Goal: Task Accomplishment & Management: Complete application form

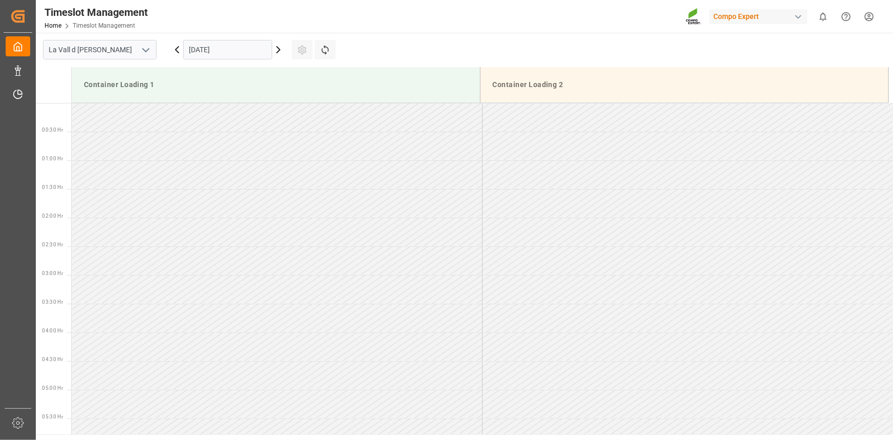
scroll to position [696, 0]
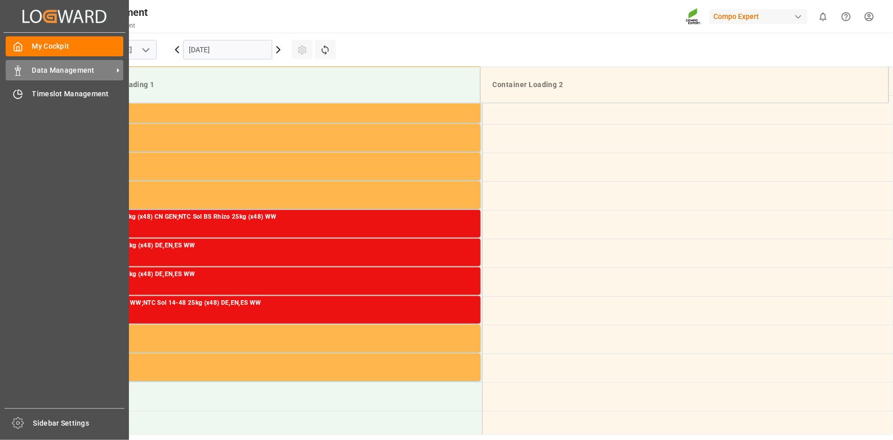
click at [27, 67] on div "Data Management Data Management" at bounding box center [65, 70] width 118 height 20
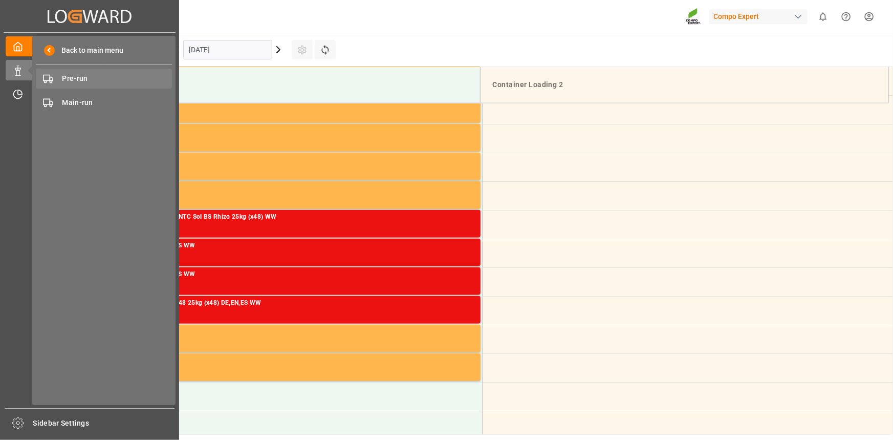
click at [111, 73] on span "Pre-run" at bounding box center [117, 78] width 110 height 11
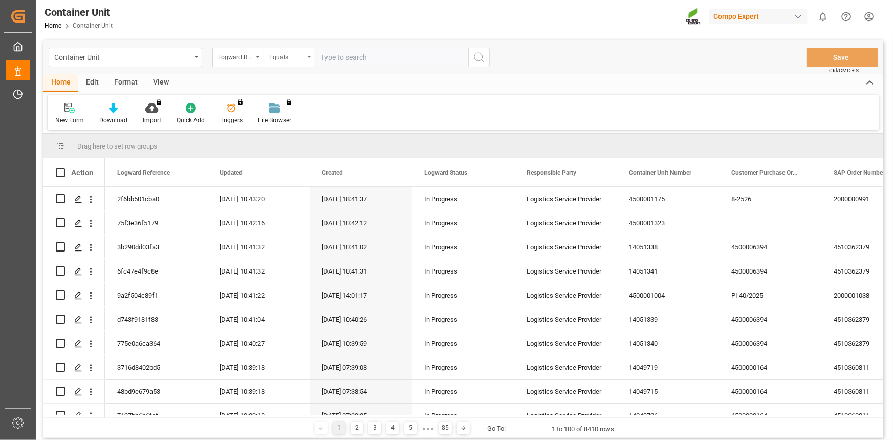
click at [302, 65] on div "Equals" at bounding box center [289, 57] width 51 height 19
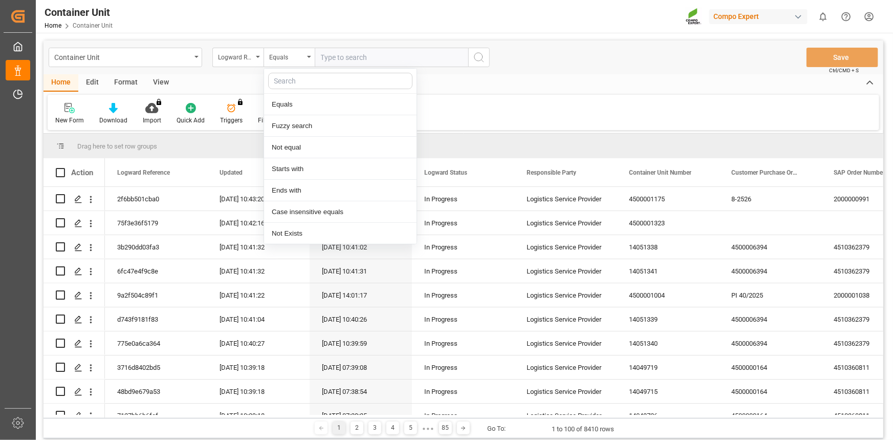
click at [346, 51] on input "text" at bounding box center [392, 57] width 154 height 19
paste input "4510362379"
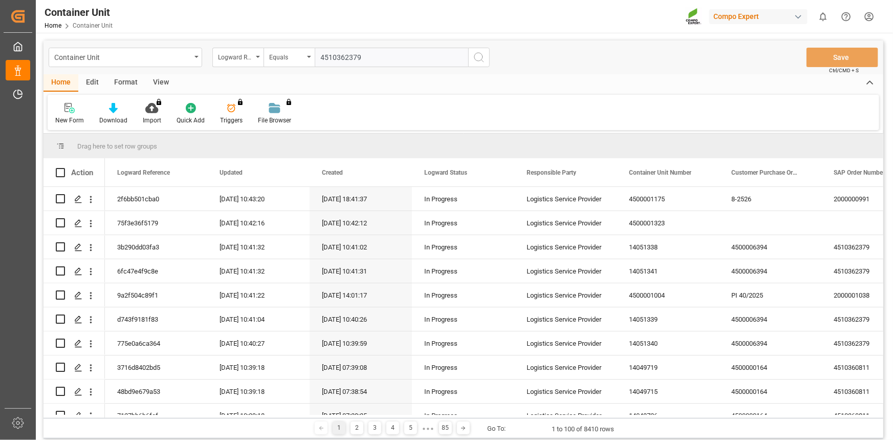
type input "4510362379;"
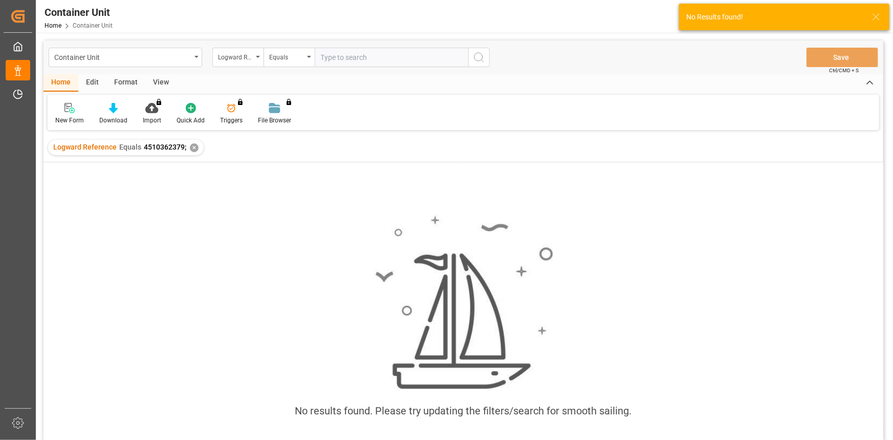
click at [190, 145] on div "✕" at bounding box center [194, 147] width 9 height 9
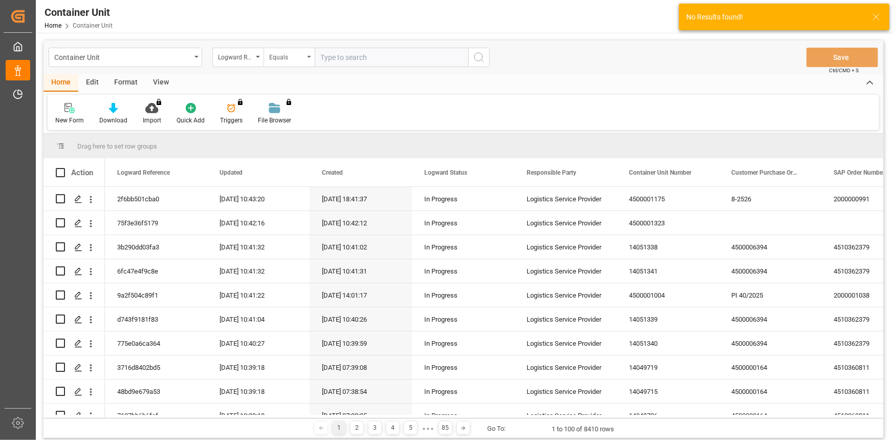
click at [293, 64] on div "Equals" at bounding box center [289, 57] width 51 height 19
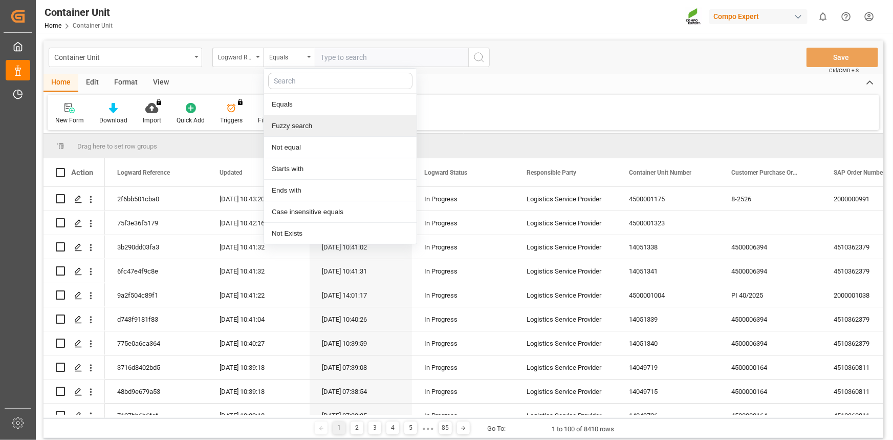
click at [290, 122] on div "Fuzzy search" at bounding box center [340, 126] width 153 height 22
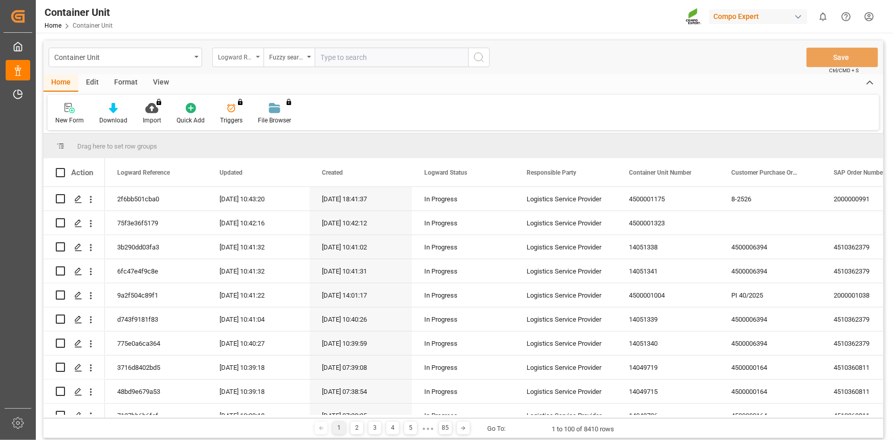
click at [238, 53] on div "Logward Reference" at bounding box center [235, 56] width 35 height 12
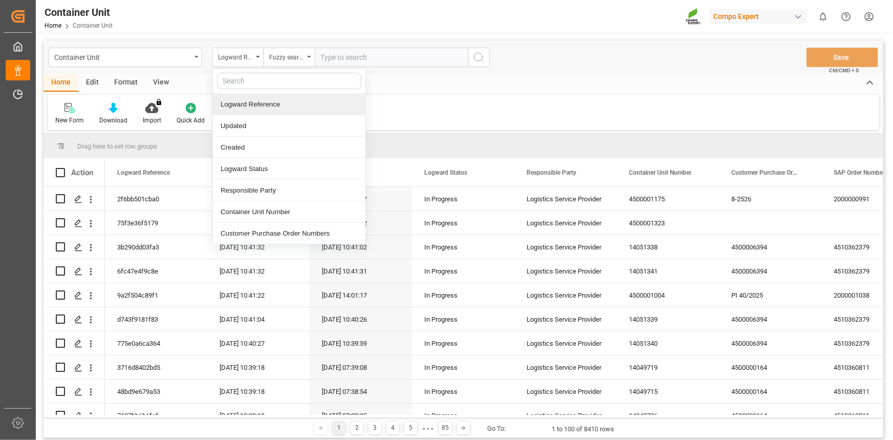
click at [258, 88] on input "text" at bounding box center [289, 81] width 144 height 16
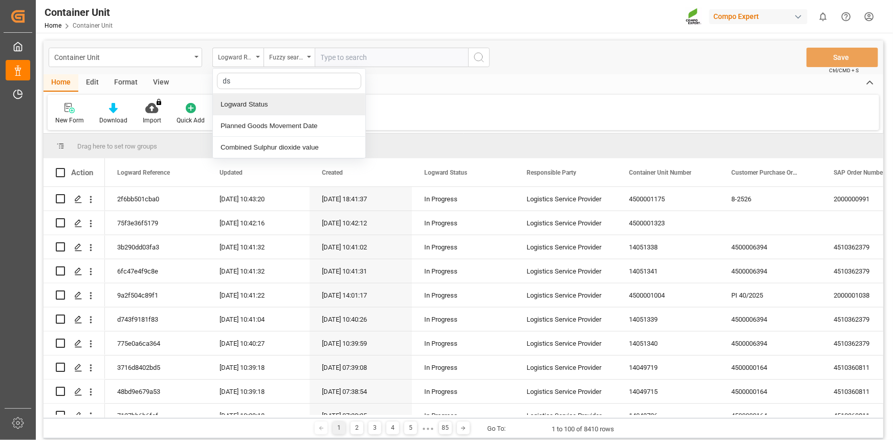
type input "d"
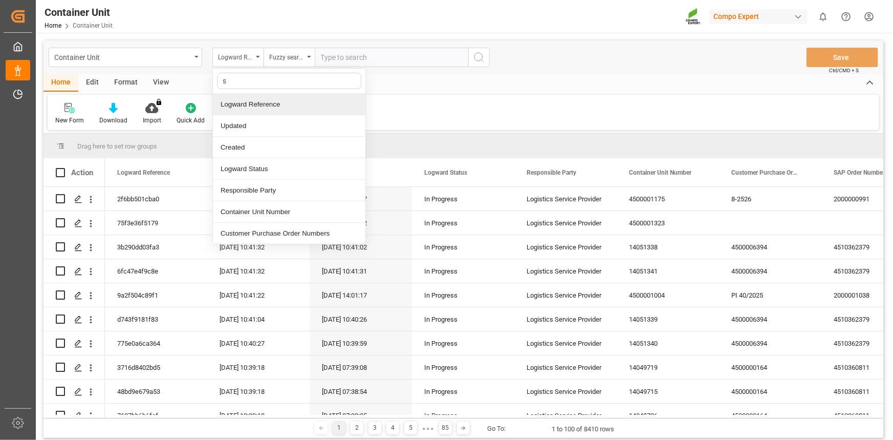
type input "sa"
click at [279, 109] on div "SAP Order Numbers" at bounding box center [289, 105] width 153 height 22
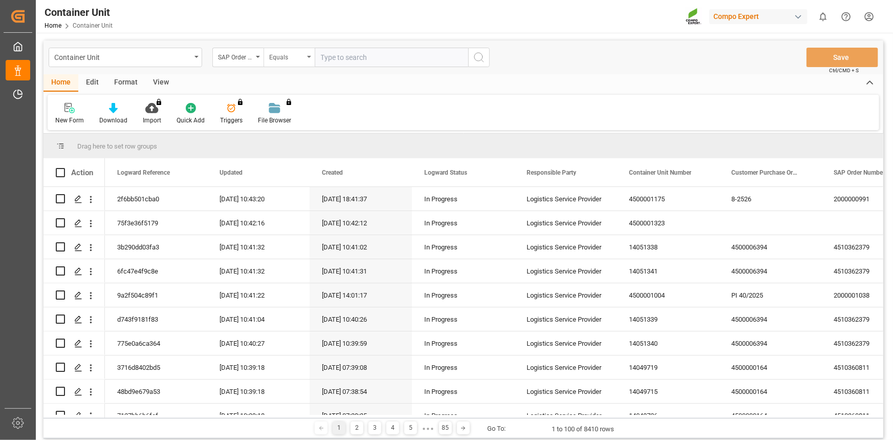
click at [274, 59] on div "Equals" at bounding box center [286, 56] width 35 height 12
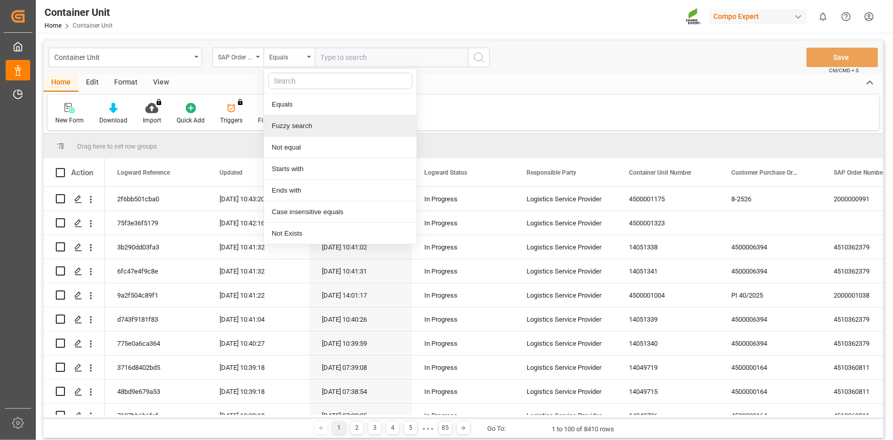
click at [289, 127] on div "Fuzzy search" at bounding box center [340, 126] width 153 height 22
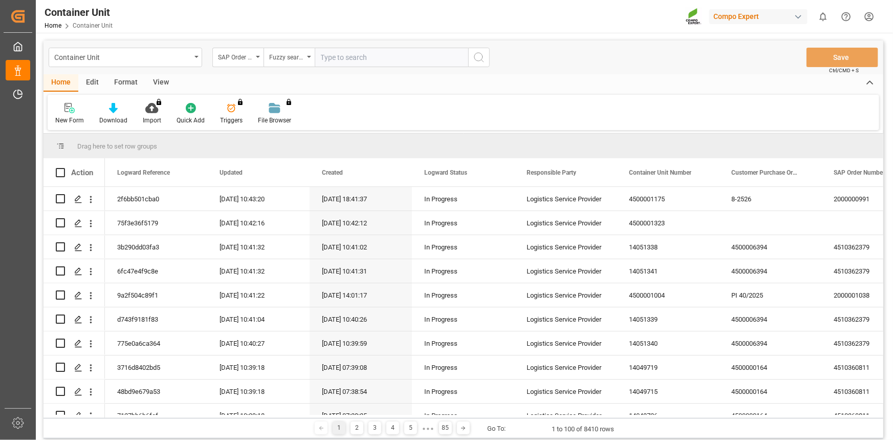
click at [346, 70] on div "Container Unit SAP Order Numbers Fuzzy search Save Ctrl/CMD + S" at bounding box center [464, 57] width 840 height 34
click at [365, 52] on input "text" at bounding box center [392, 57] width 154 height 19
paste input "4510362379"
type input "4510362379"
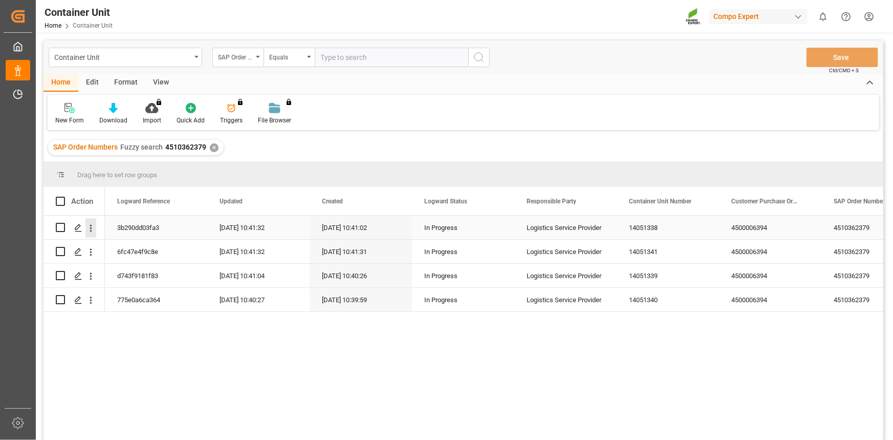
click at [92, 228] on icon "open menu" at bounding box center [91, 228] width 11 height 11
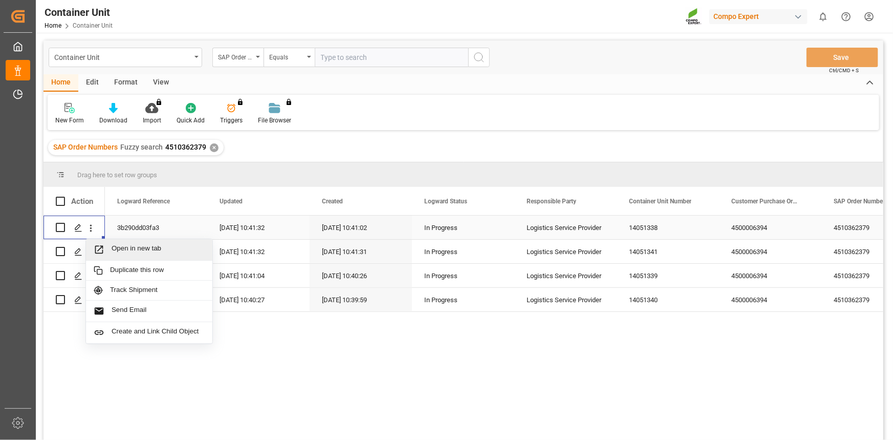
click at [120, 247] on span "Open in new tab" at bounding box center [158, 249] width 93 height 11
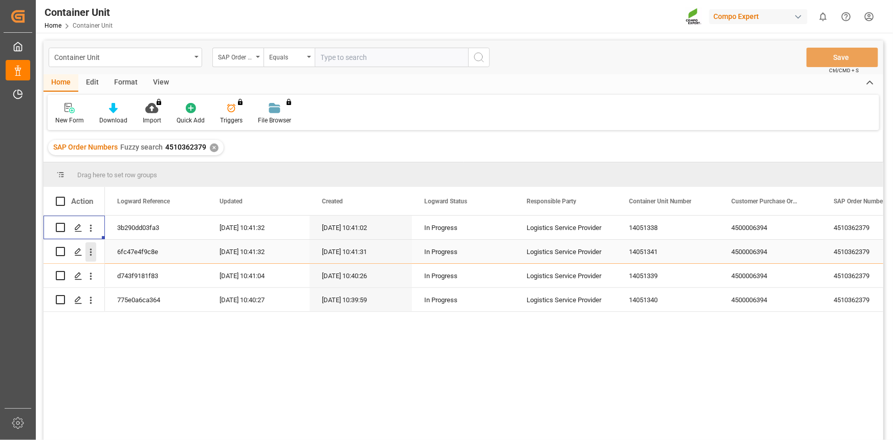
click at [92, 245] on button "open menu" at bounding box center [91, 251] width 11 height 19
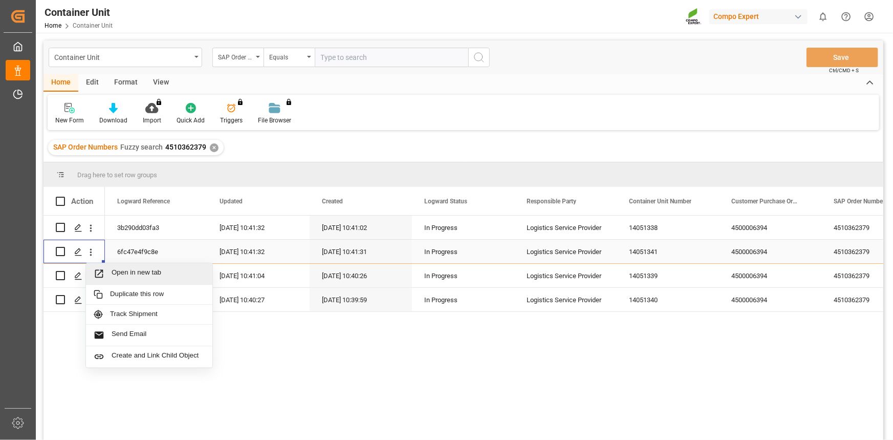
click at [112, 268] on span "Open in new tab" at bounding box center [158, 273] width 93 height 11
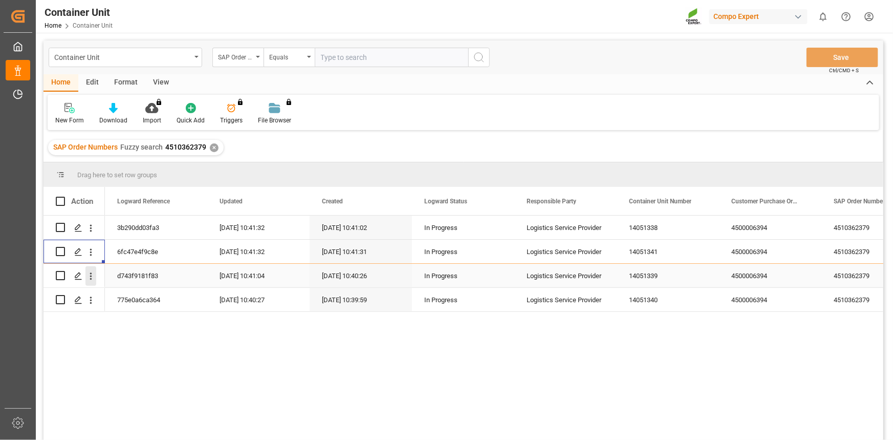
click at [89, 280] on icon "open menu" at bounding box center [91, 276] width 11 height 11
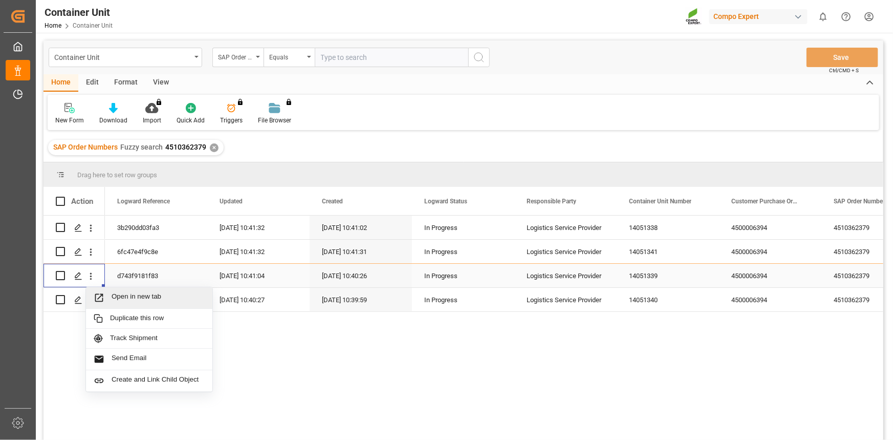
click at [104, 293] on span "Press SPACE to select this row." at bounding box center [103, 297] width 18 height 11
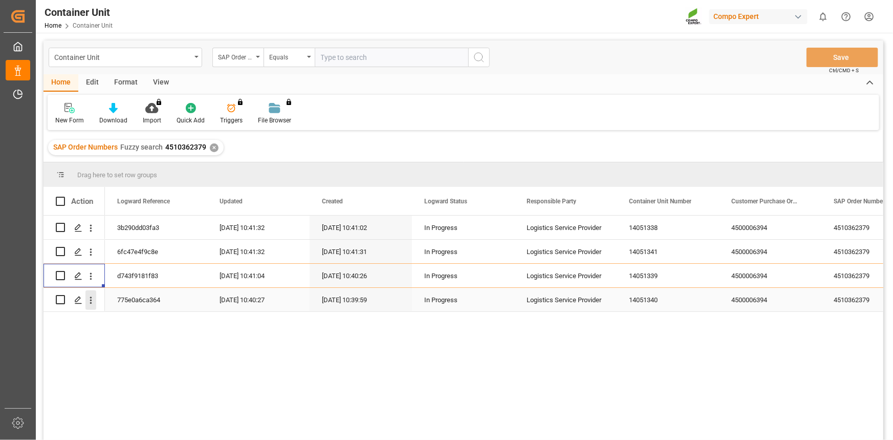
click at [93, 307] on button "open menu" at bounding box center [91, 299] width 11 height 19
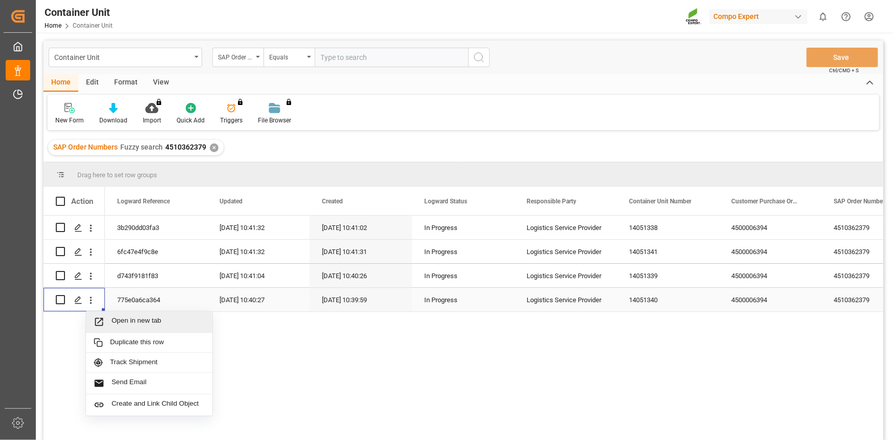
click at [107, 315] on div "Open in new tab" at bounding box center [149, 322] width 126 height 22
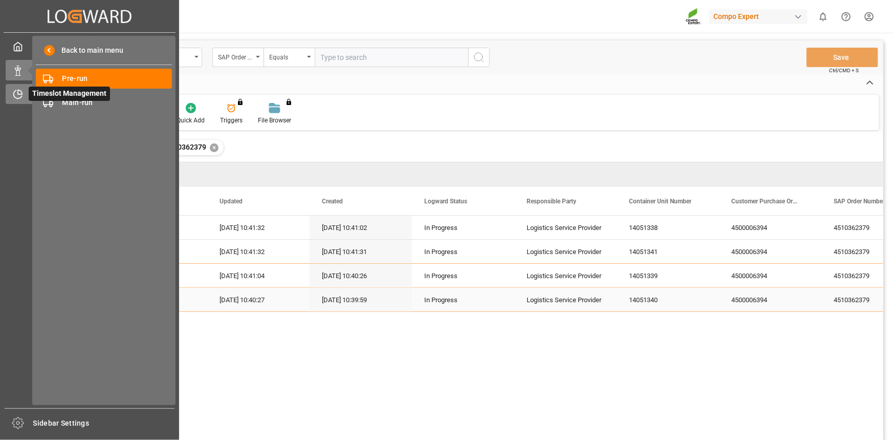
click at [14, 90] on icon at bounding box center [18, 94] width 10 height 10
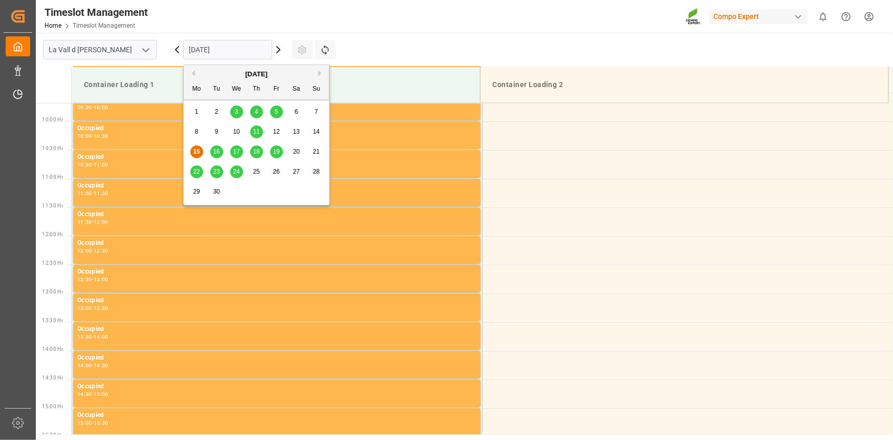
click at [226, 52] on input "[DATE]" at bounding box center [227, 49] width 89 height 19
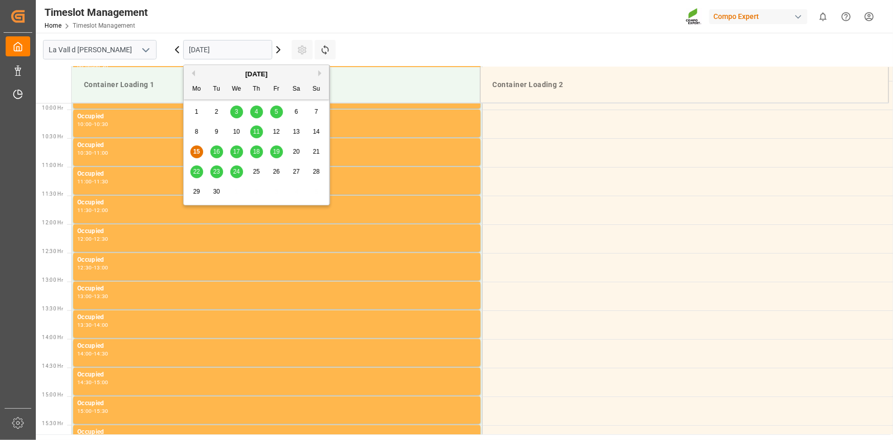
click at [255, 152] on span "18" at bounding box center [256, 151] width 7 height 7
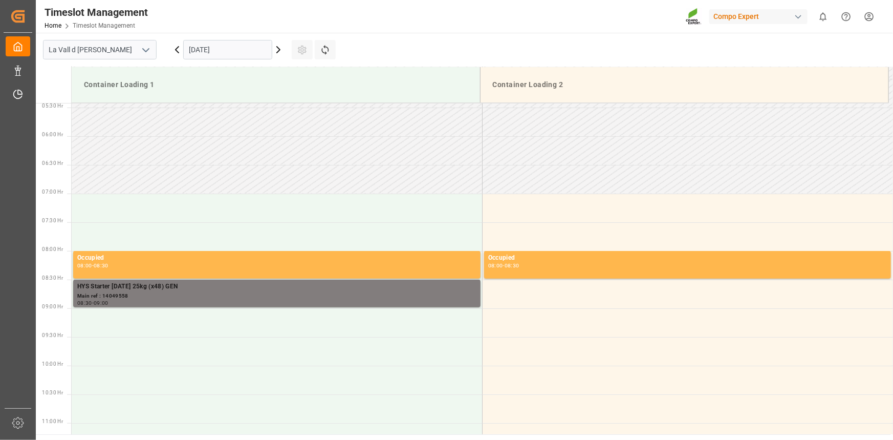
scroll to position [298, 0]
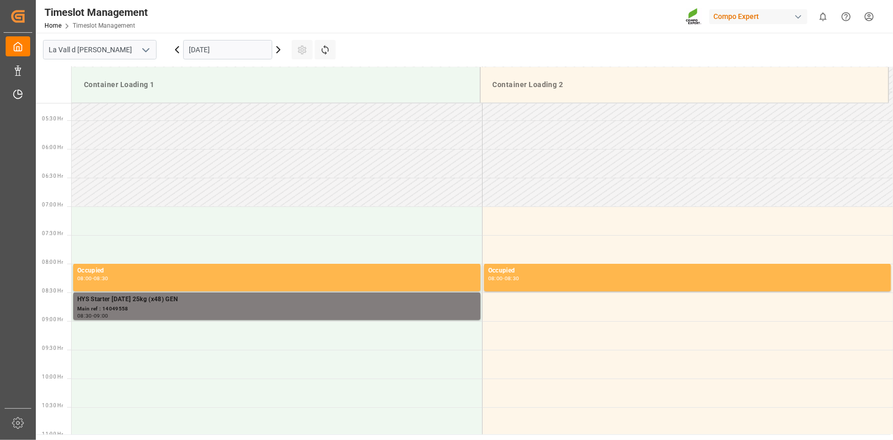
click at [218, 59] on input "[DATE]" at bounding box center [227, 49] width 89 height 19
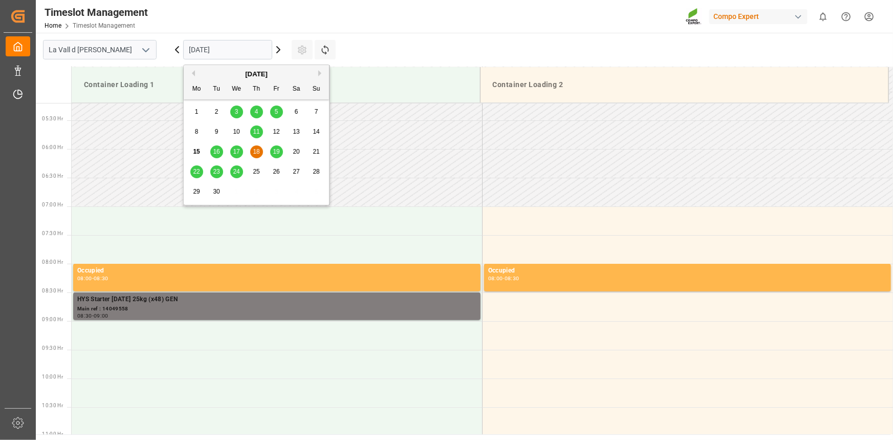
click at [255, 154] on span "18" at bounding box center [256, 151] width 7 height 7
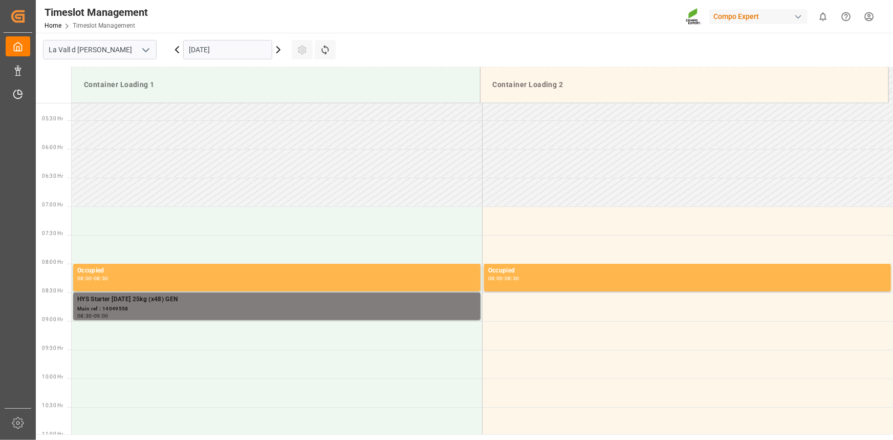
click at [253, 51] on input "[DATE]" at bounding box center [227, 49] width 89 height 19
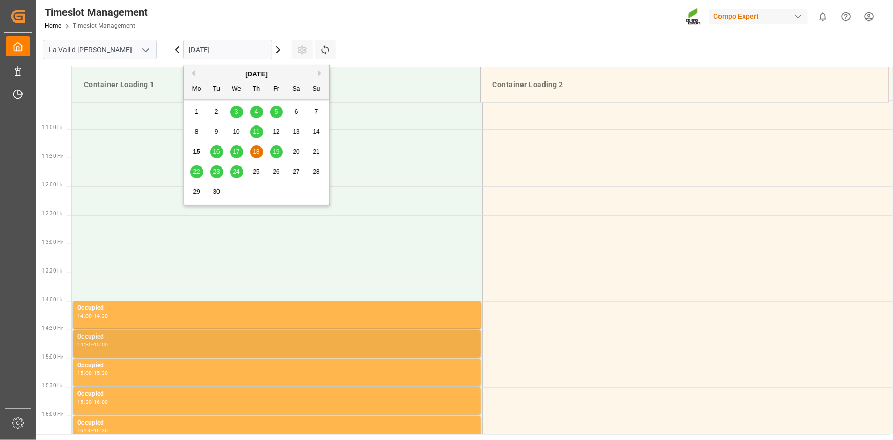
scroll to position [671, 0]
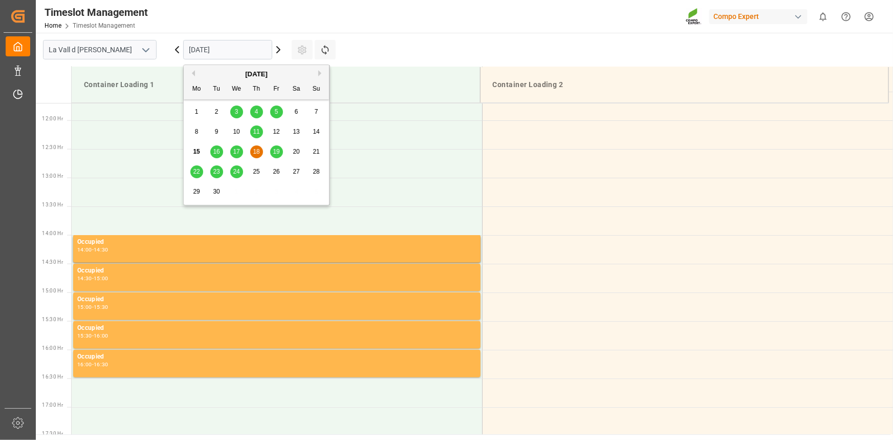
click at [249, 148] on div "15 16 17 18 19 20 21" at bounding box center [257, 152] width 140 height 20
click at [252, 148] on div "18" at bounding box center [256, 152] width 13 height 12
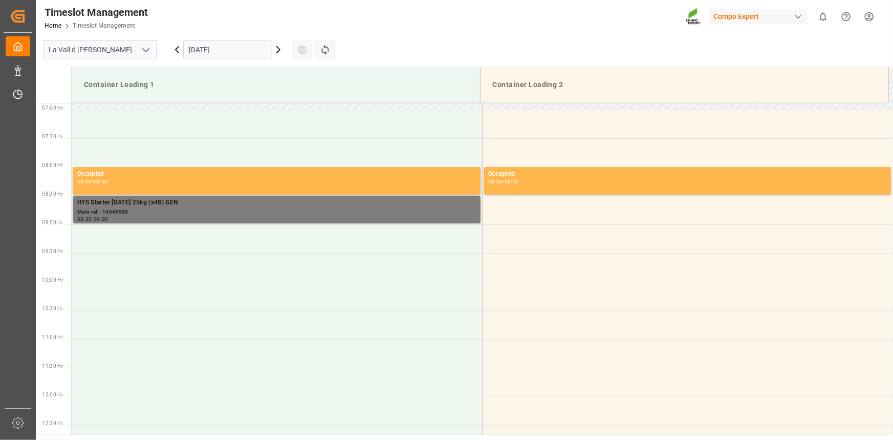
scroll to position [391, 0]
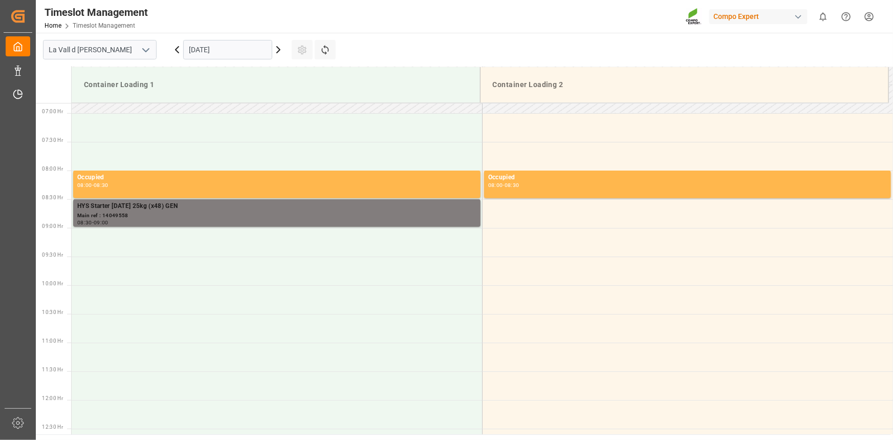
click at [235, 55] on input "[DATE]" at bounding box center [227, 49] width 89 height 19
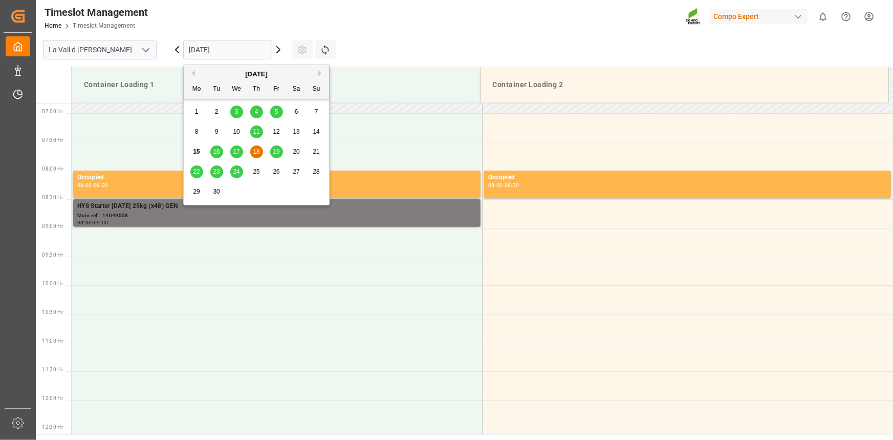
click at [235, 154] on span "17" at bounding box center [236, 151] width 7 height 7
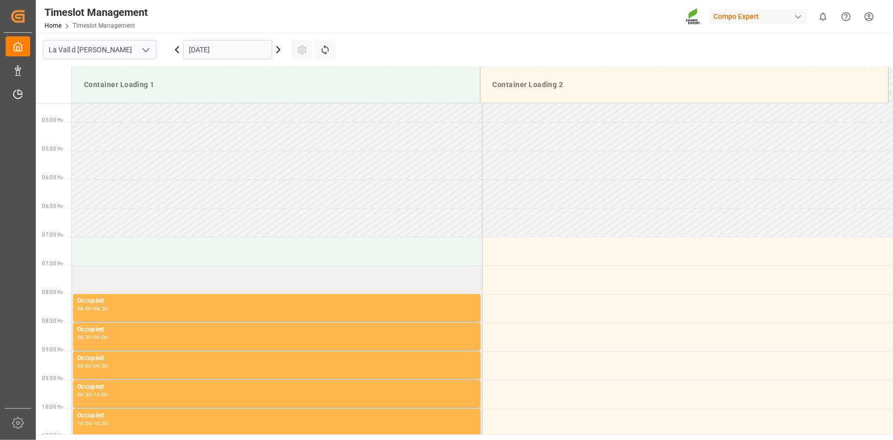
scroll to position [241, 0]
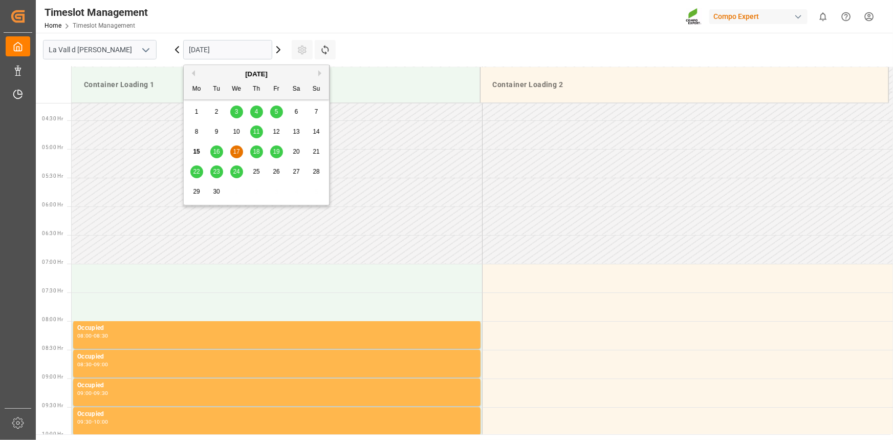
click at [240, 46] on input "17.09.2025" at bounding box center [227, 49] width 89 height 19
click at [254, 151] on span "18" at bounding box center [256, 151] width 7 height 7
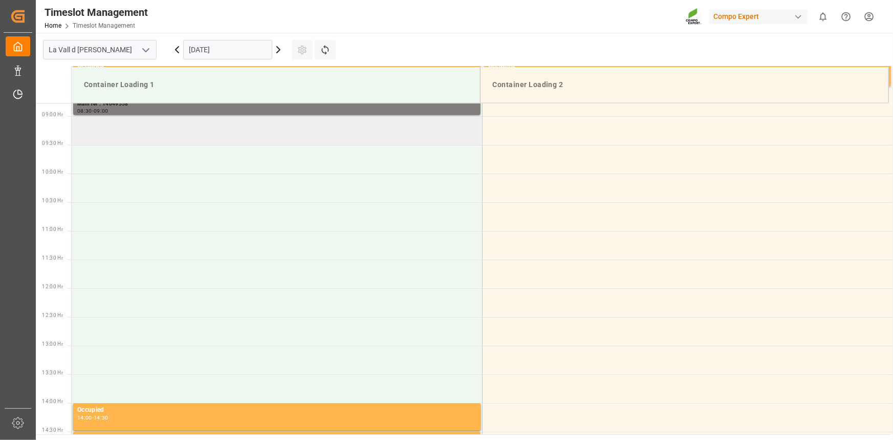
scroll to position [520, 0]
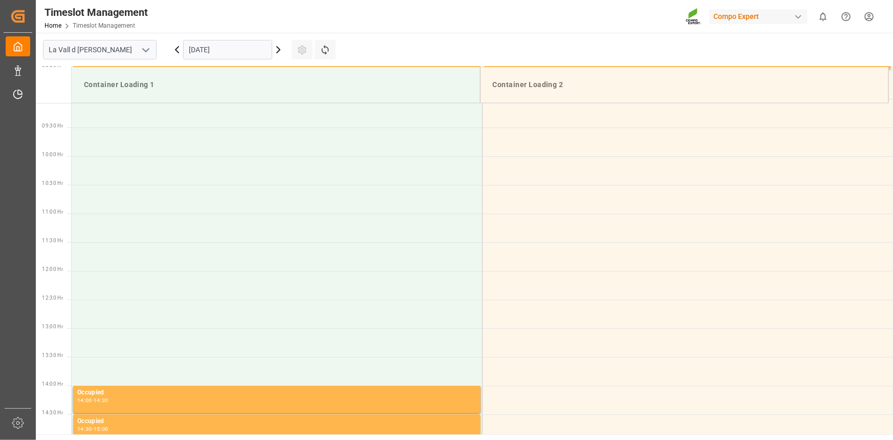
click at [246, 42] on input "[DATE]" at bounding box center [227, 49] width 89 height 19
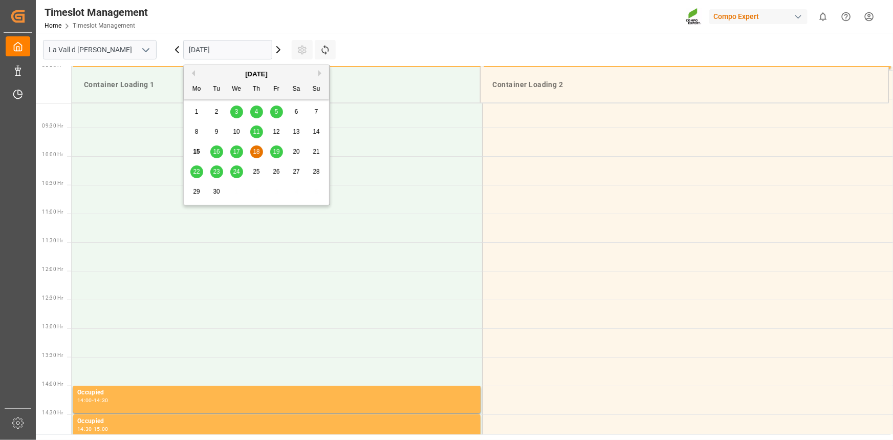
click at [216, 174] on span "23" at bounding box center [216, 171] width 7 height 7
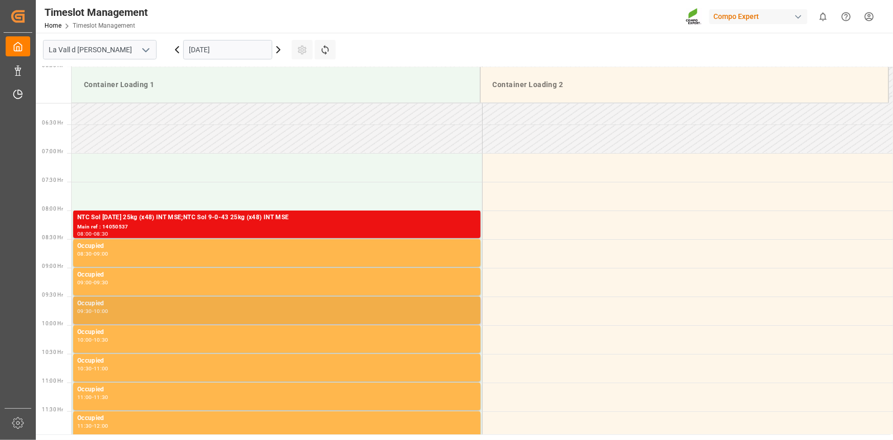
scroll to position [345, 0]
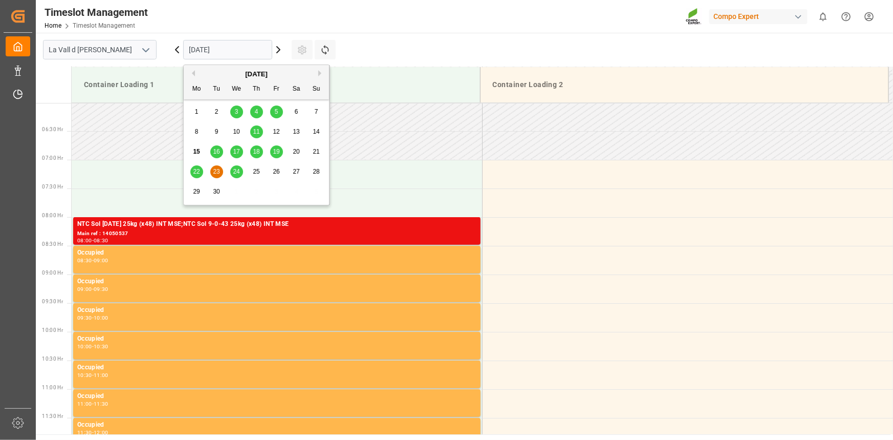
click at [230, 56] on input "23.09.2025" at bounding box center [227, 49] width 89 height 19
click at [200, 168] on span "22" at bounding box center [196, 171] width 7 height 7
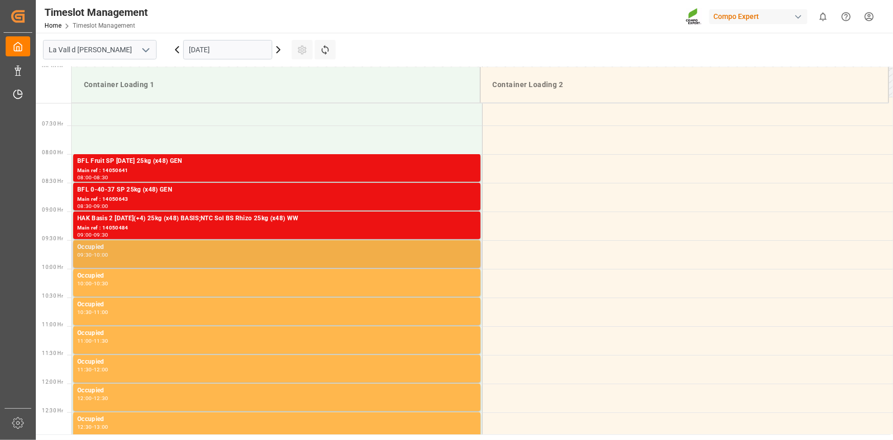
scroll to position [391, 0]
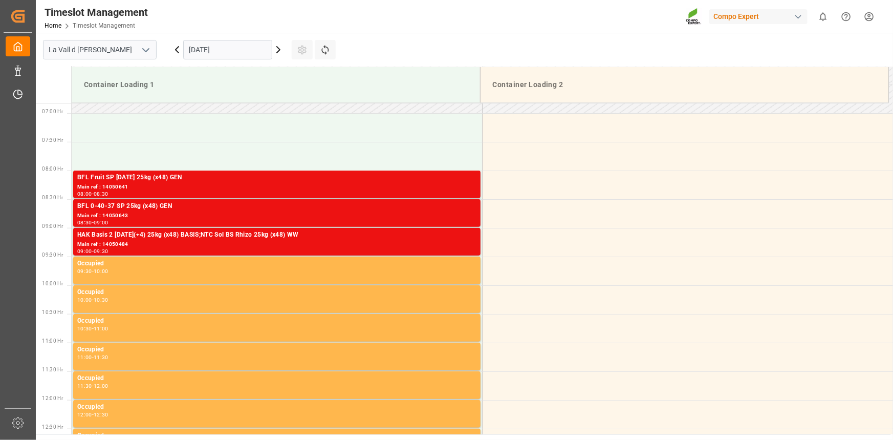
click at [233, 56] on input "22.09.2025" at bounding box center [227, 49] width 89 height 19
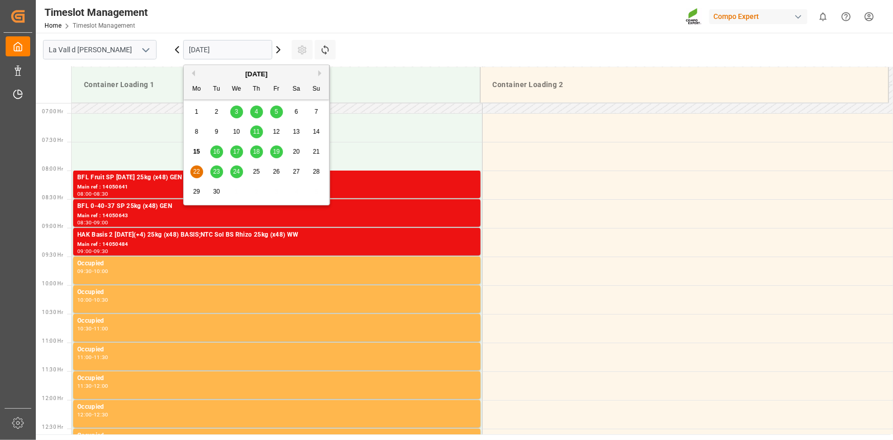
click at [277, 154] on span "19" at bounding box center [276, 151] width 7 height 7
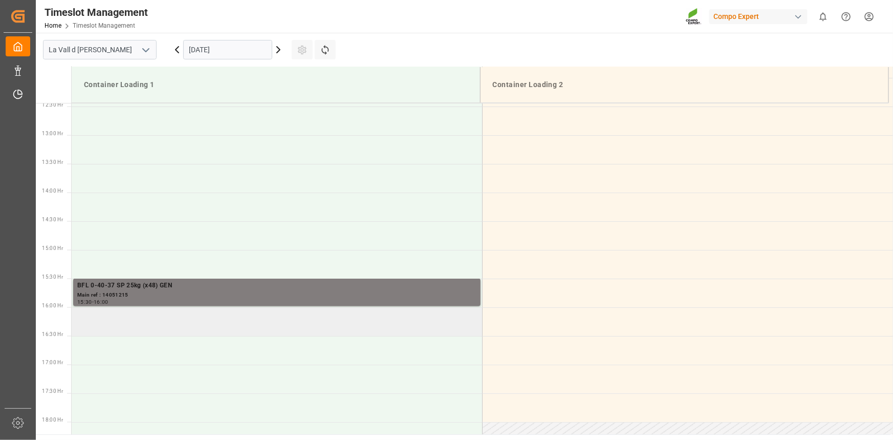
scroll to position [717, 0]
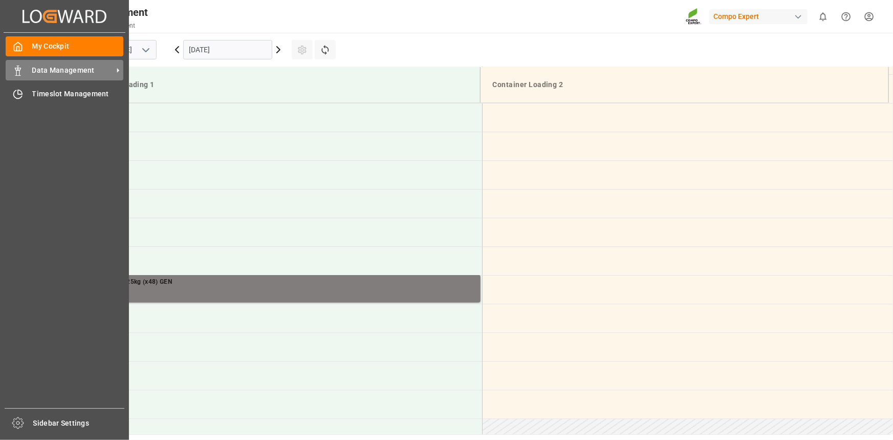
click at [26, 76] on div "Data Management Data Management" at bounding box center [65, 70] width 118 height 20
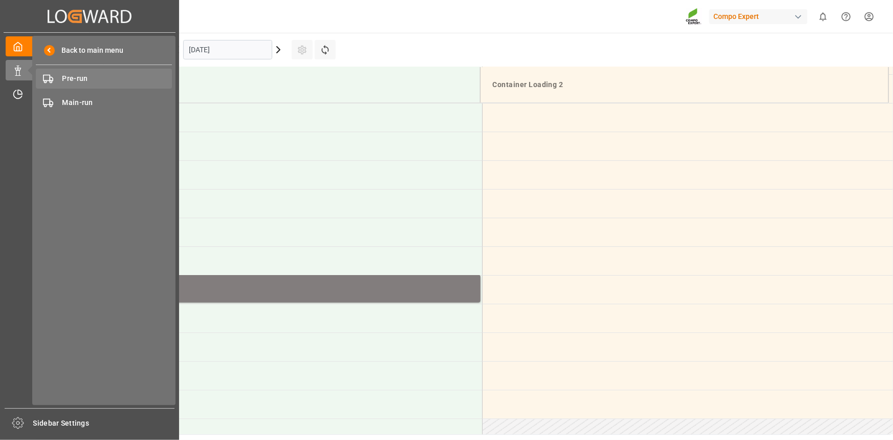
click at [97, 76] on span "Pre-run" at bounding box center [117, 78] width 110 height 11
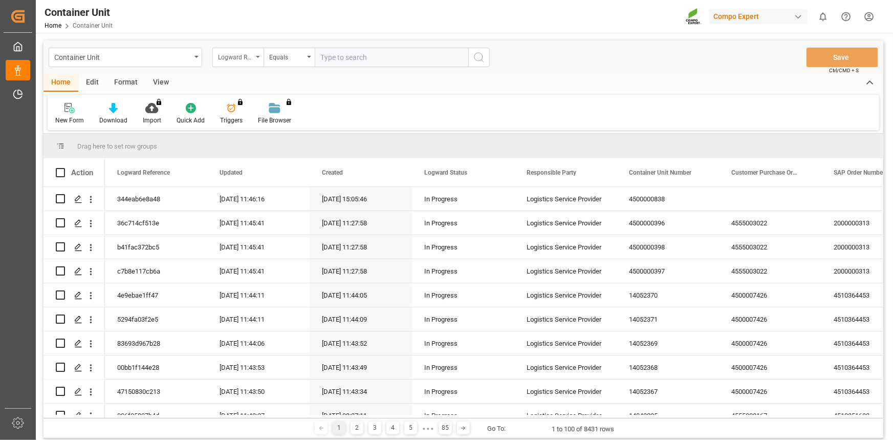
click at [240, 58] on div "Logward Reference" at bounding box center [235, 56] width 35 height 12
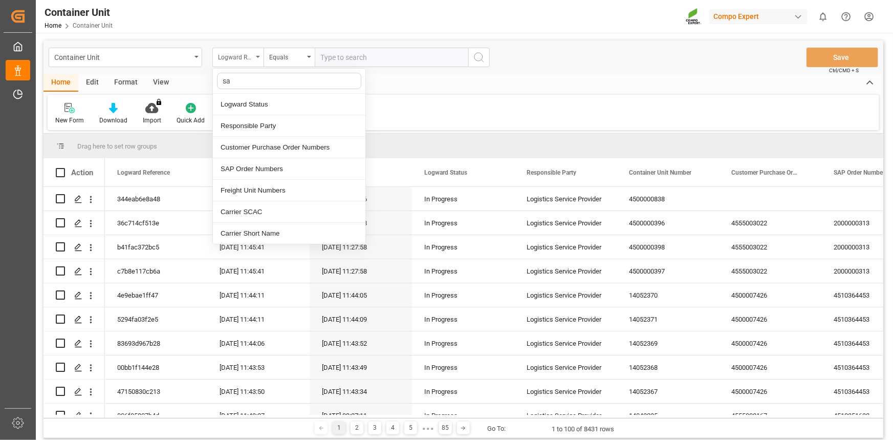
type input "sap"
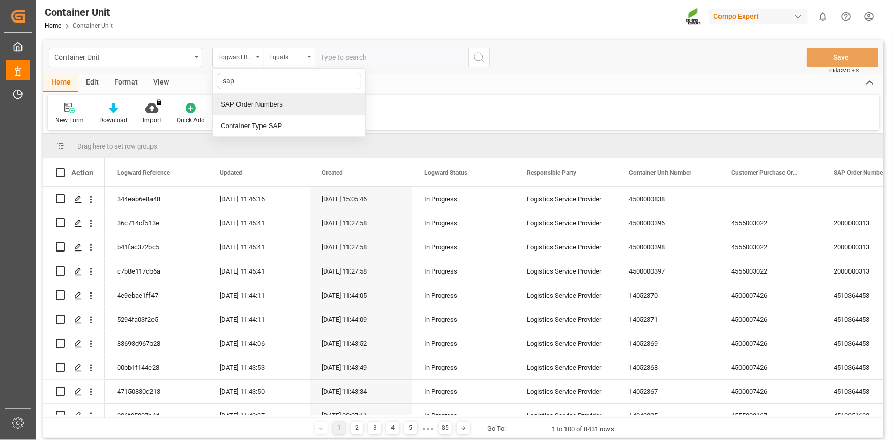
click at [269, 97] on div "SAP Order Numbers" at bounding box center [289, 105] width 153 height 22
click at [266, 45] on div "Container Unit SAP Order Numbers Equals Save Ctrl/CMD + S" at bounding box center [464, 57] width 840 height 34
click at [291, 58] on div "Equals" at bounding box center [286, 56] width 35 height 12
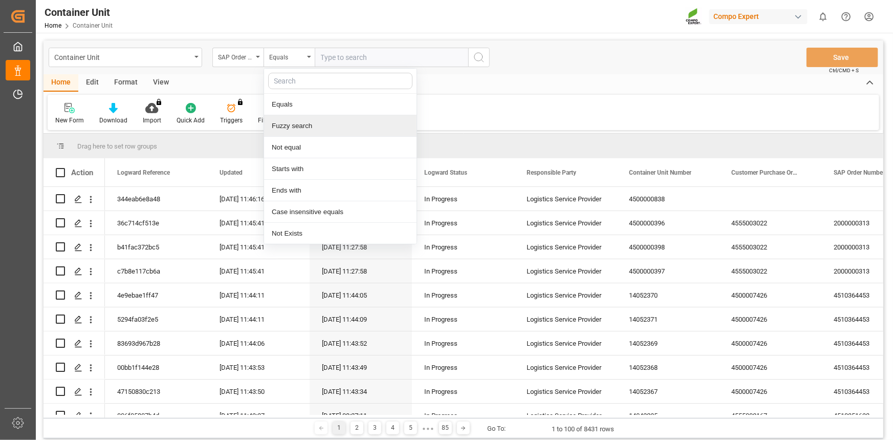
click at [295, 124] on div "Fuzzy search" at bounding box center [340, 126] width 153 height 22
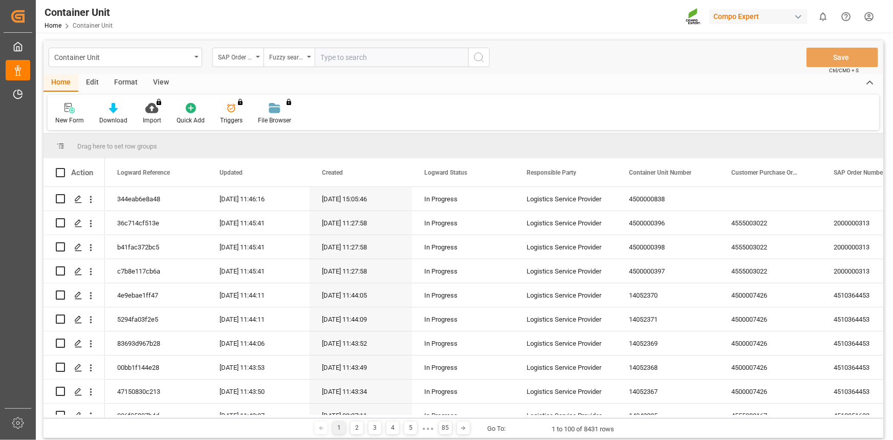
click at [341, 61] on input "text" at bounding box center [392, 57] width 154 height 19
paste input "4510363902"
type input "4510363902"
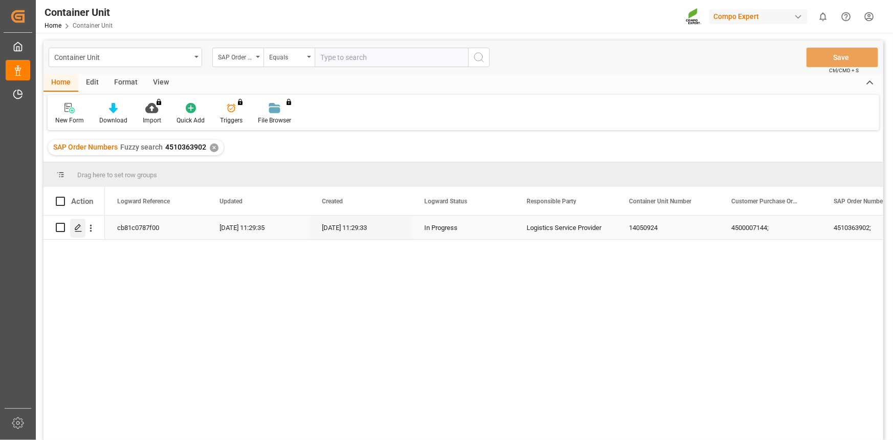
click at [79, 229] on icon "Press SPACE to select this row." at bounding box center [78, 228] width 8 height 8
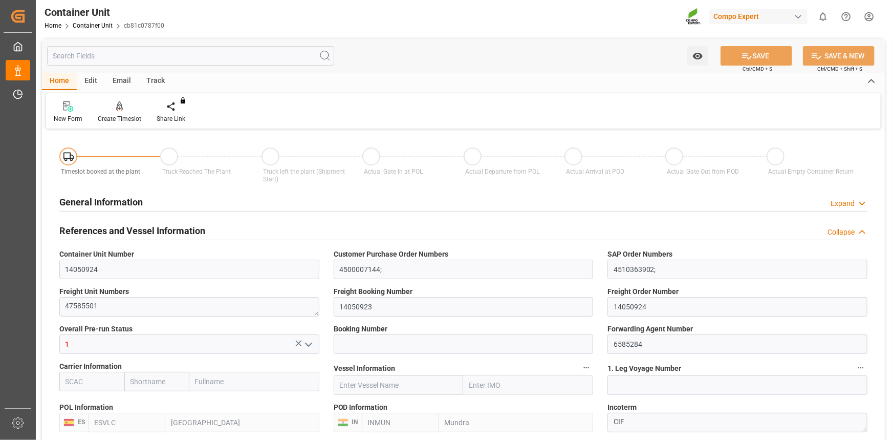
type input "ESVLC"
type input "INMUN"
type input "0"
type input "20"
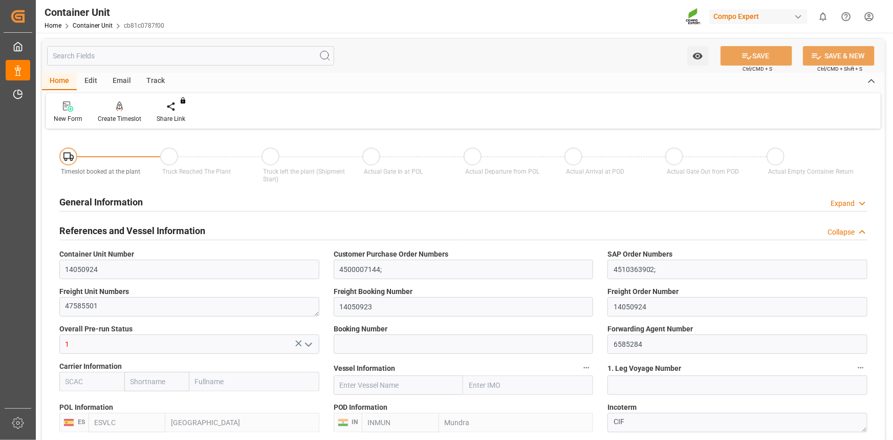
type input "24576"
type input "14.08.2025 11:29"
type input "10.09.2025"
click at [120, 117] on div "Create Timeslot" at bounding box center [120, 118] width 44 height 9
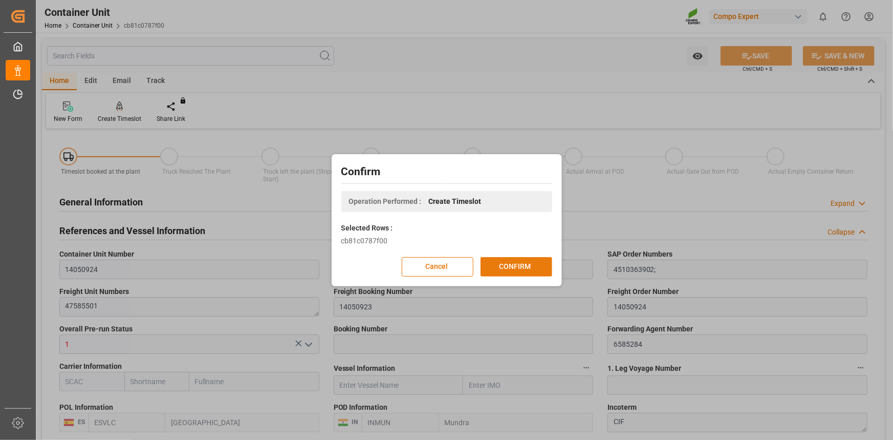
click at [542, 264] on button "CONFIRM" at bounding box center [517, 266] width 72 height 19
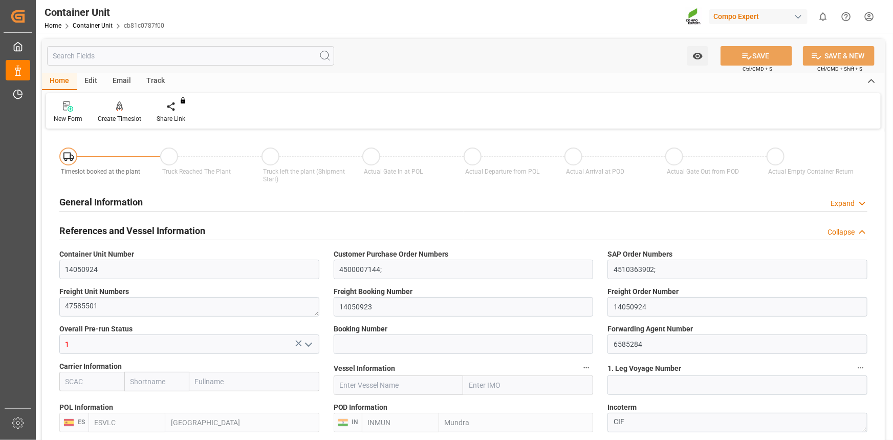
type input "ESVLC"
type input "INMUN"
type input "7"
type input "0"
type input "7"
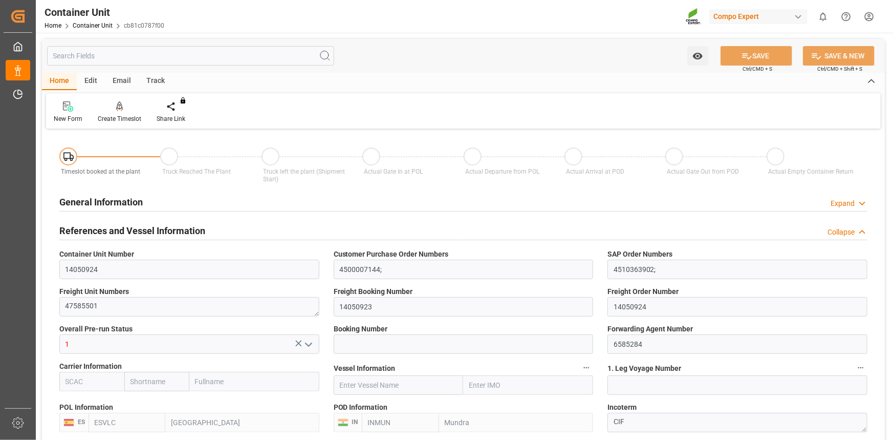
type input "0"
type input "20"
type input "24576"
type input "14.08.2025 11:29"
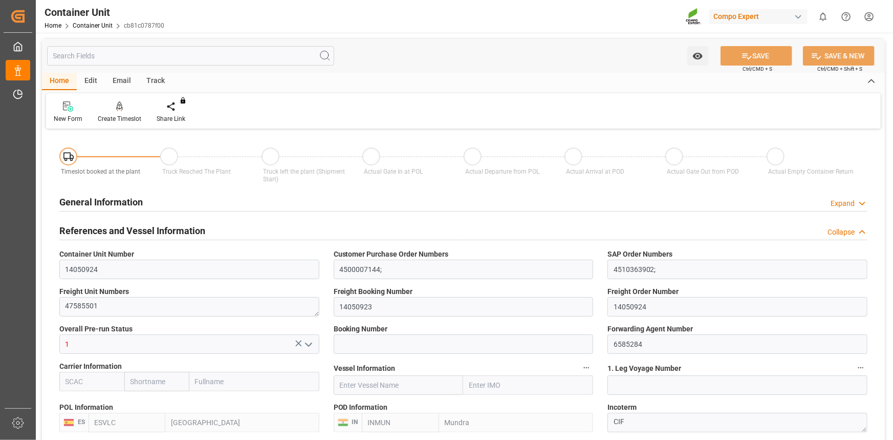
type input "10.09.2025"
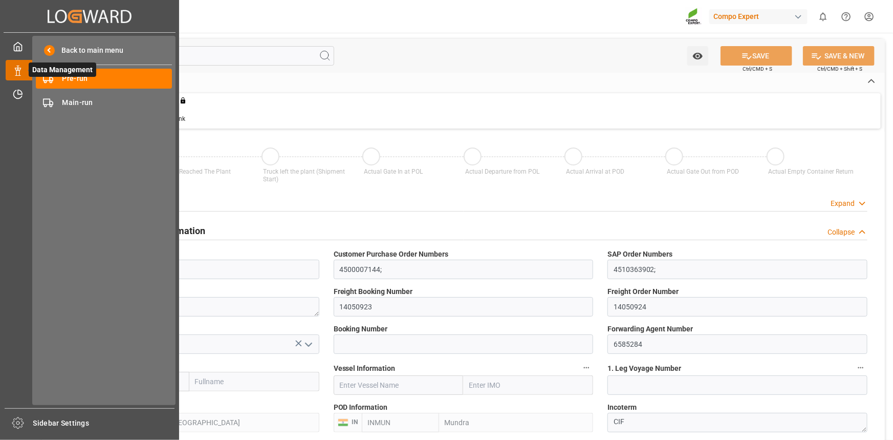
click at [10, 66] on div at bounding box center [14, 70] width 17 height 11
click at [108, 90] on div "Back to main menu Pre-run Pre-run Main-run Main-run" at bounding box center [103, 220] width 143 height 369
click at [107, 83] on span "Pre-run" at bounding box center [117, 78] width 110 height 11
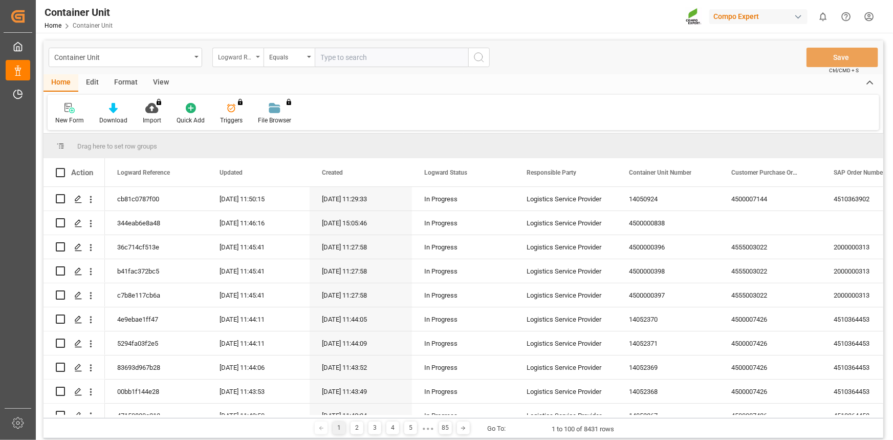
click at [245, 55] on div "Logward Reference" at bounding box center [235, 56] width 35 height 12
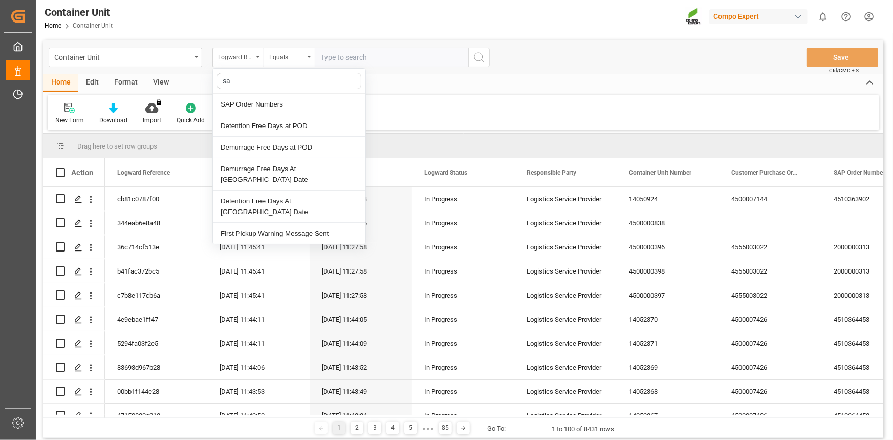
type input "sap"
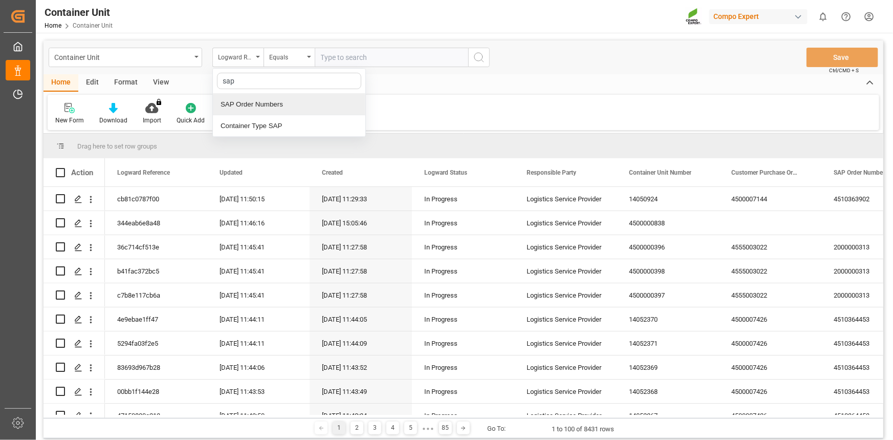
click at [270, 102] on div "SAP Order Numbers" at bounding box center [289, 105] width 153 height 22
click at [356, 72] on div "Container Unit SAP Order Numbers Equals Save Ctrl/CMD + S" at bounding box center [464, 57] width 840 height 34
click at [306, 60] on div "Equals" at bounding box center [289, 57] width 51 height 19
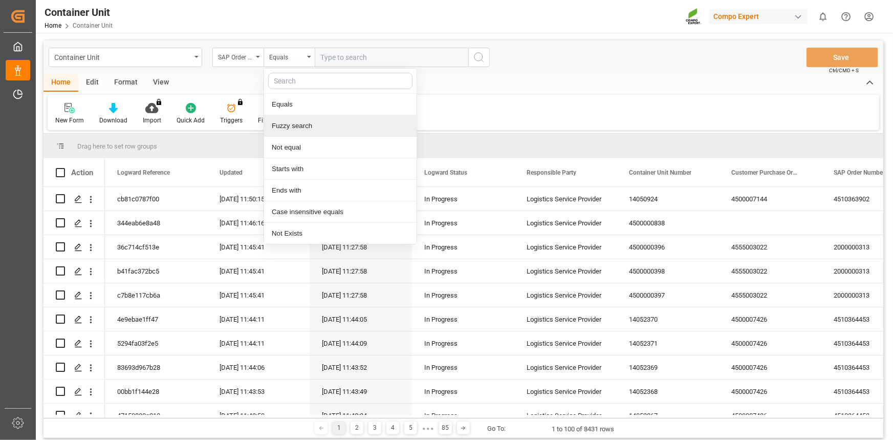
click at [303, 123] on div "Fuzzy search" at bounding box center [340, 126] width 153 height 22
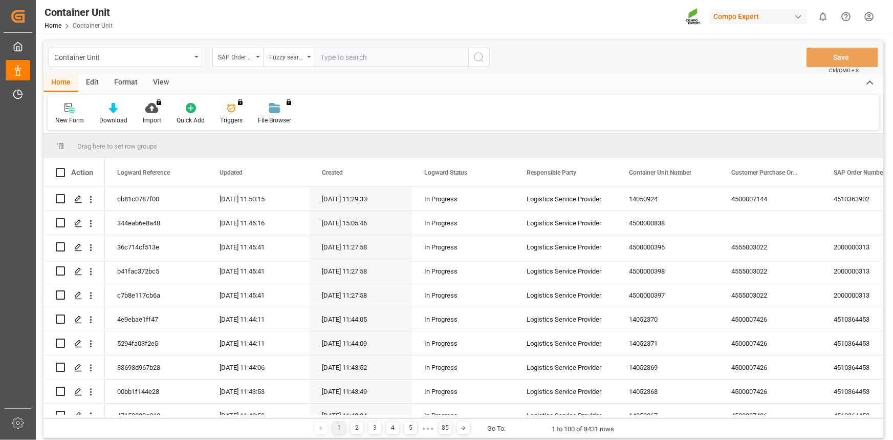
click at [338, 60] on input "text" at bounding box center [392, 57] width 154 height 19
paste input "4510362829"
type input "4510362829"
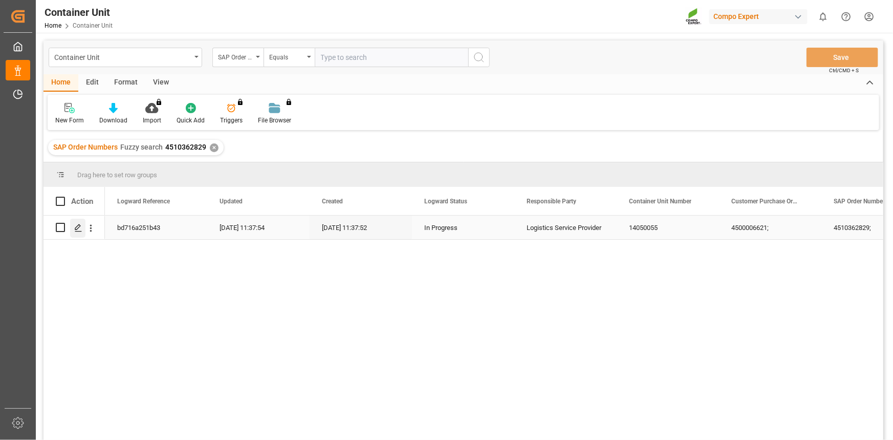
click at [73, 226] on div "Press SPACE to select this row." at bounding box center [77, 228] width 15 height 19
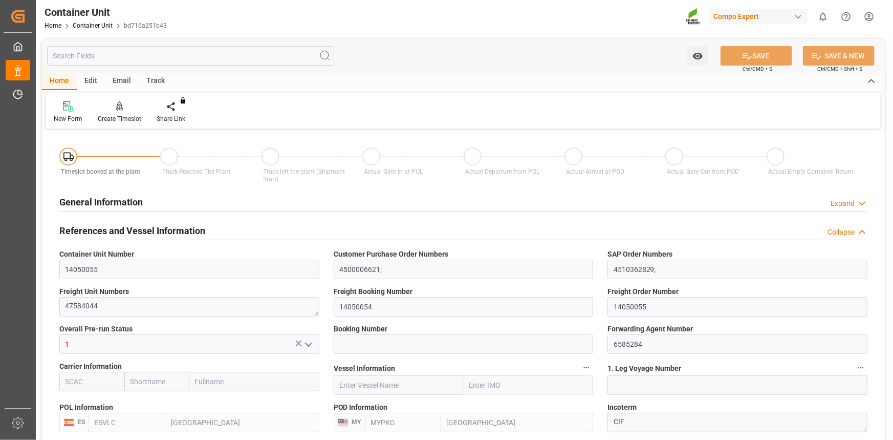
type input "ESVLC"
type input "MYPKG"
type input "0"
type input "20"
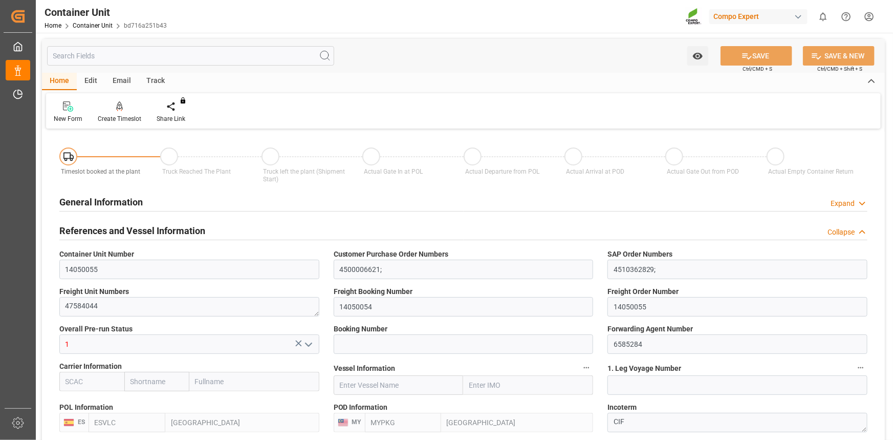
type input "24576"
type input "[DATE] 11:37"
type input "22.09.2025"
click at [131, 124] on div "New Form Create Timeslot Share Link You don't have permission for this feature.…" at bounding box center [463, 110] width 835 height 35
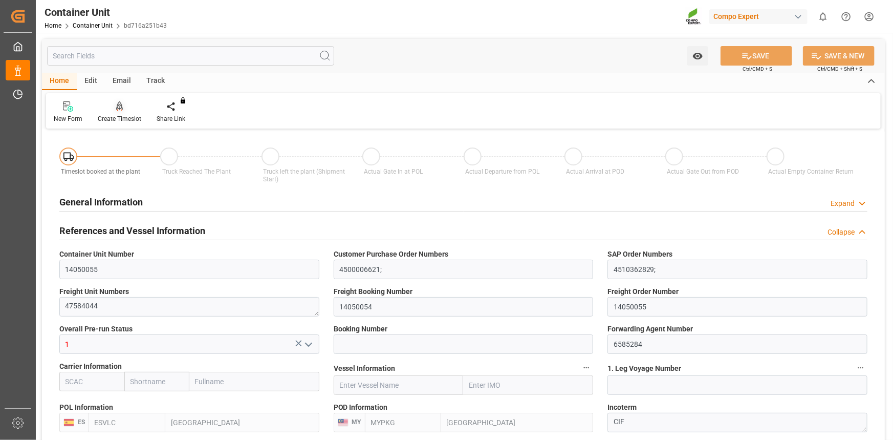
click at [126, 117] on div "Create Timeslot" at bounding box center [120, 118] width 44 height 9
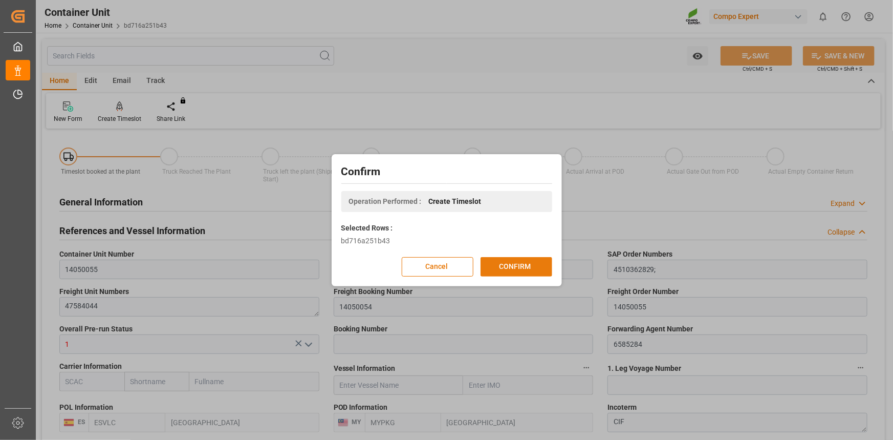
click at [532, 257] on button "CONFIRM" at bounding box center [517, 266] width 72 height 19
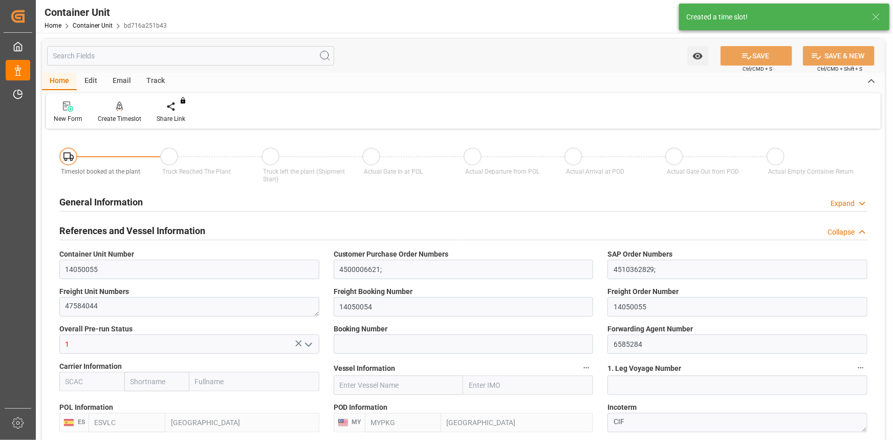
type input "ESVLC"
type input "MYPKG"
type input "7"
type input "0"
type input "7"
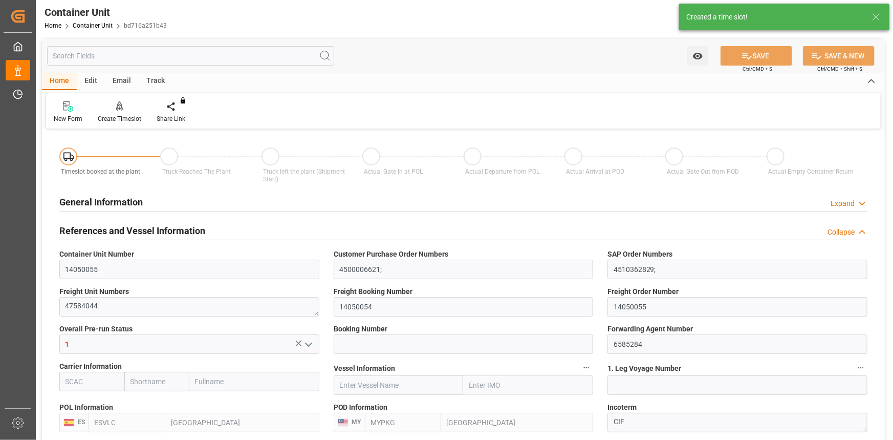
type input "0"
type input "20"
type input "24576"
type input "[DATE] 11:37"
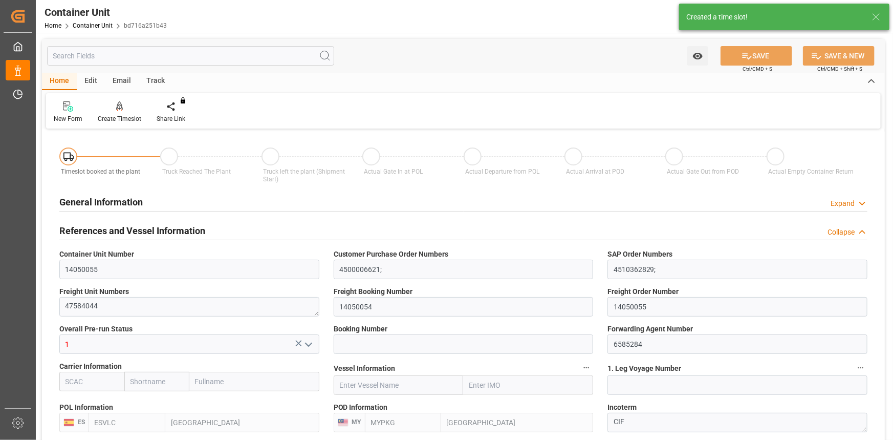
type input "22.09.2025"
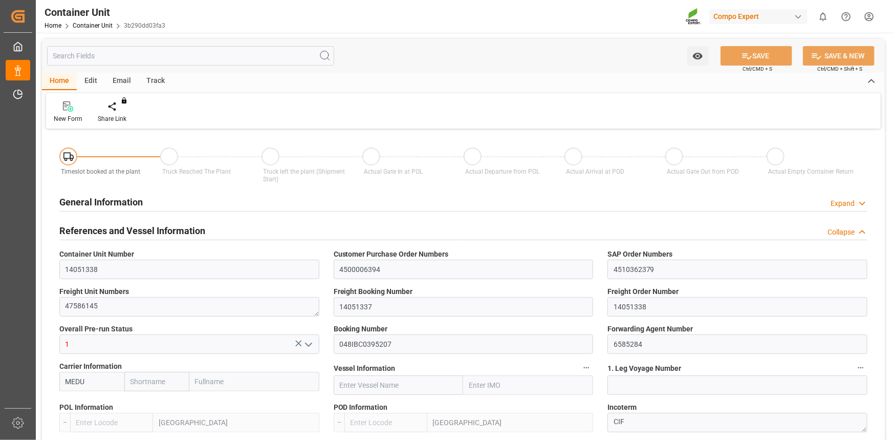
type input "MEDU"
type input "ESVLC"
type input "USLGB"
type input "5"
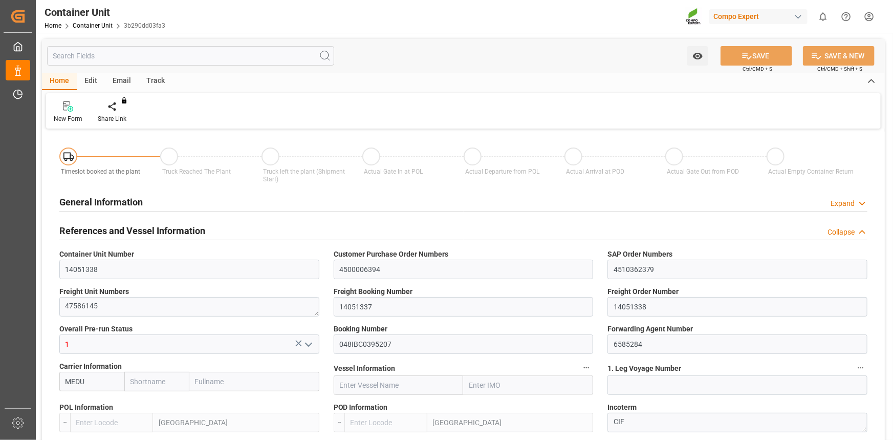
type input "0"
type input "5"
type input "0"
type input "80"
type input "24579.84"
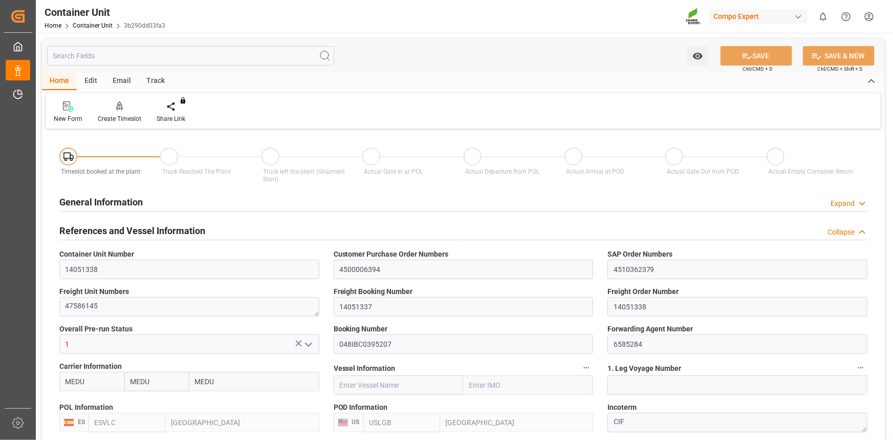
type input "01.09.2025"
click at [104, 110] on div at bounding box center [120, 106] width 44 height 11
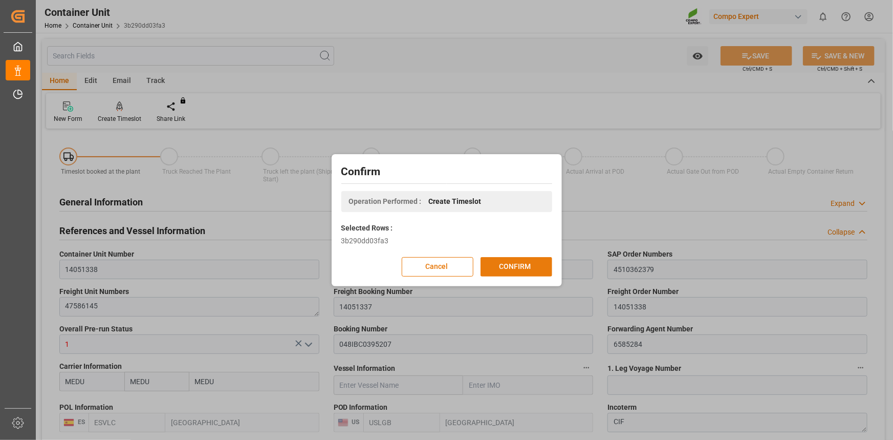
click at [530, 261] on button "CONFIRM" at bounding box center [517, 266] width 72 height 19
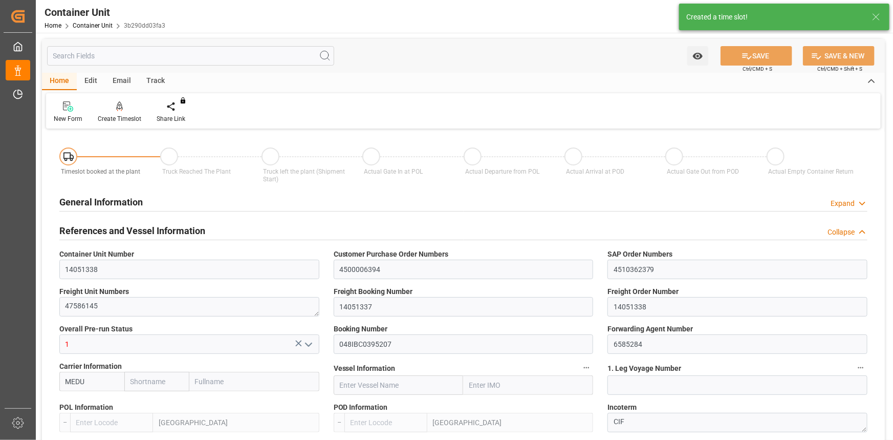
type input "MEDU"
type input "ESVLC"
type input "USLGB"
type input "5"
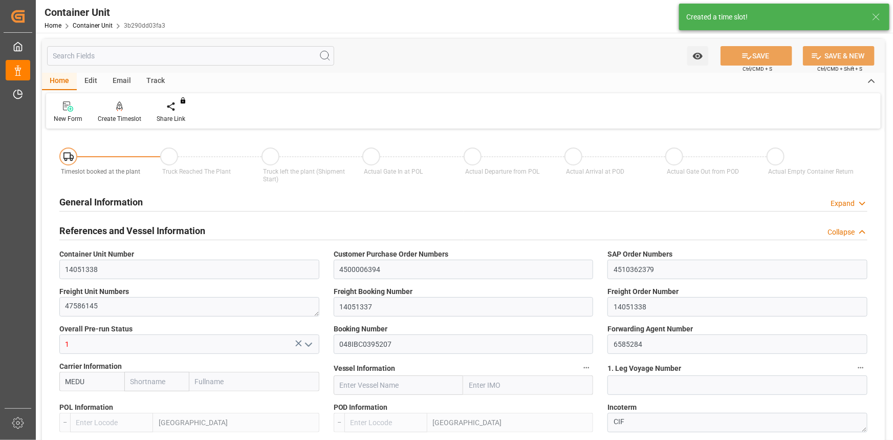
type input "0"
type input "5"
type input "0"
type input "80"
type input "24579.84"
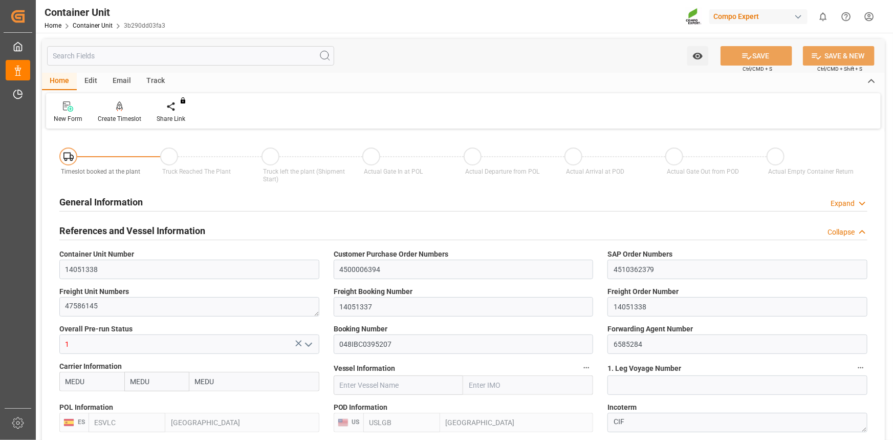
type input "[DATE]"
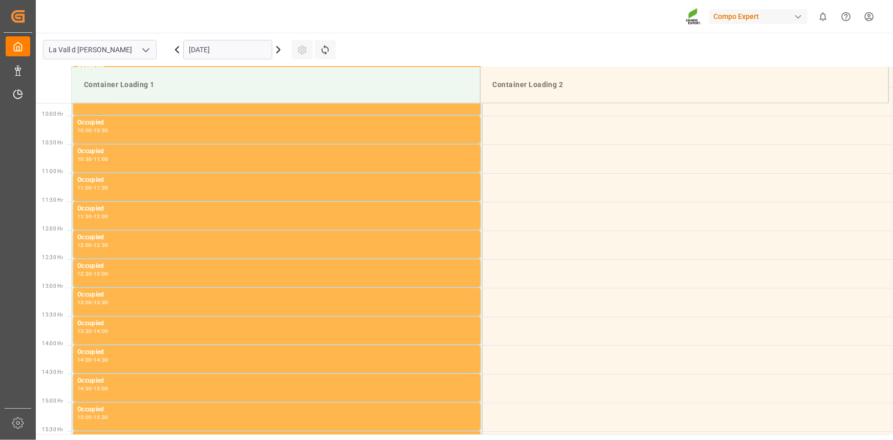
scroll to position [567, 0]
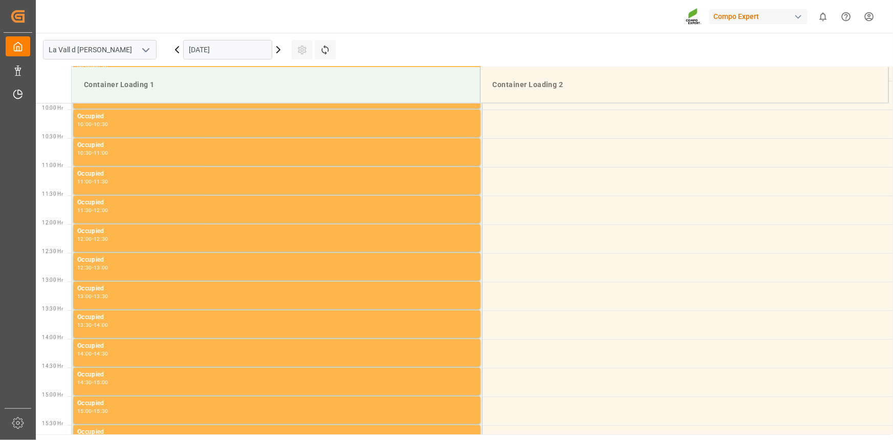
click at [222, 56] on input "[DATE]" at bounding box center [227, 49] width 89 height 19
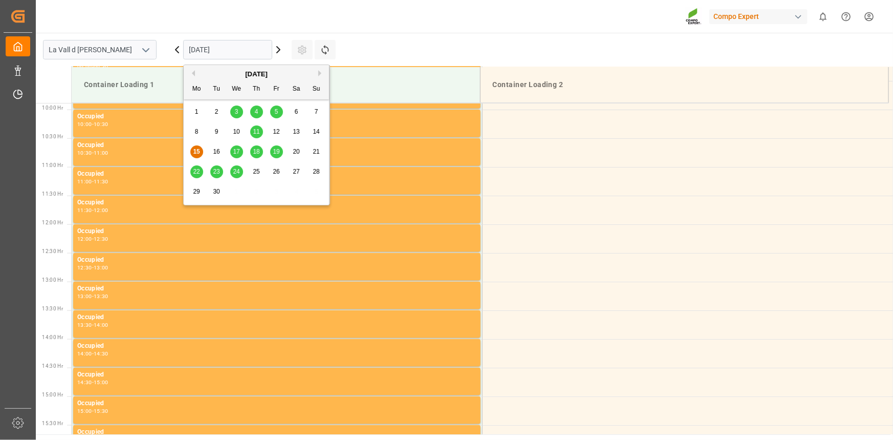
click at [216, 154] on span "16" at bounding box center [216, 151] width 7 height 7
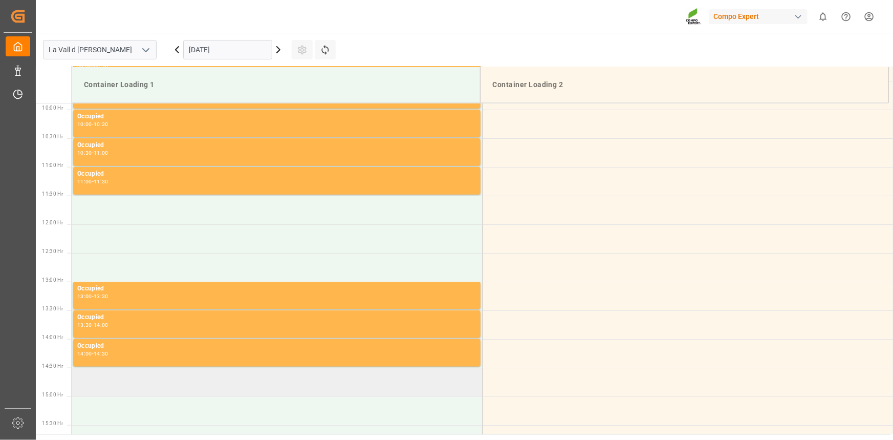
click at [128, 382] on td at bounding box center [277, 382] width 411 height 29
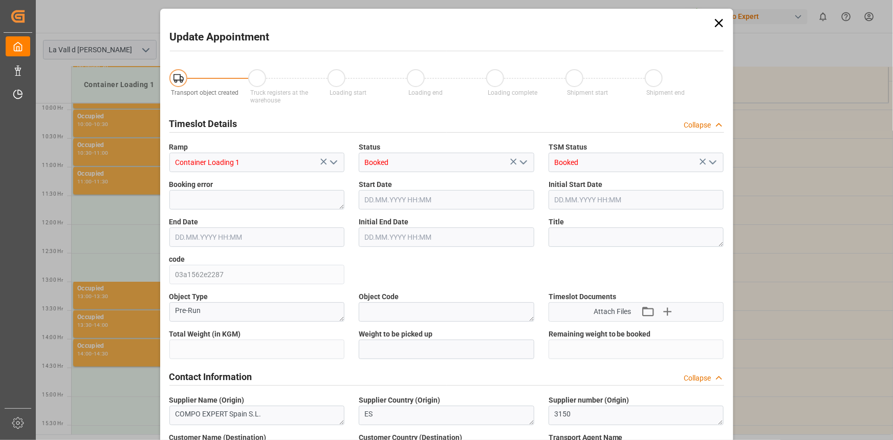
type input "24579.84"
type input "80"
type input "16.09.2025 14:30"
type input "16.09.2025 15:00"
type input "15.09.2025 08:49"
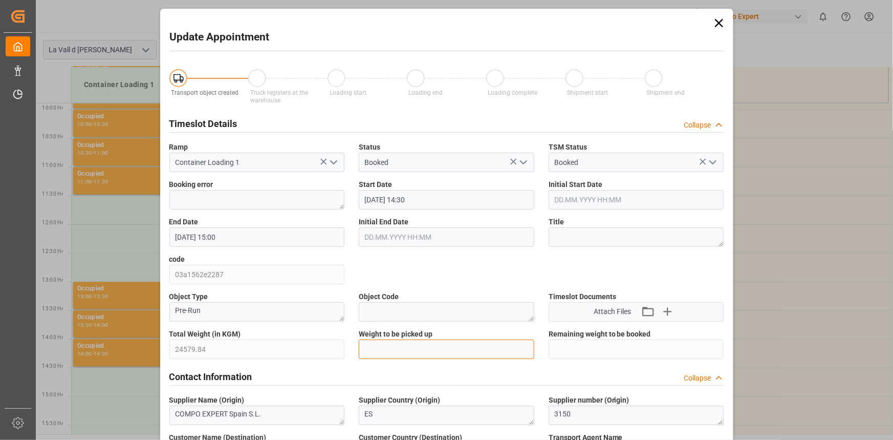
click at [410, 348] on input "text" at bounding box center [447, 348] width 176 height 19
paste input "24579.84"
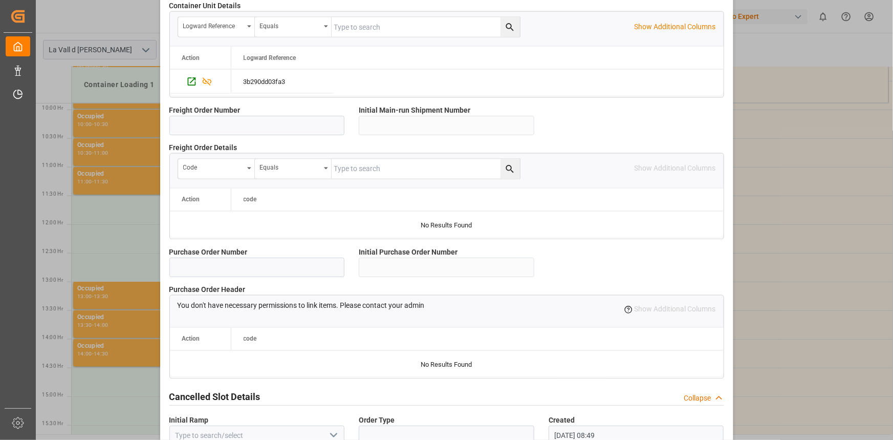
scroll to position [910, 0]
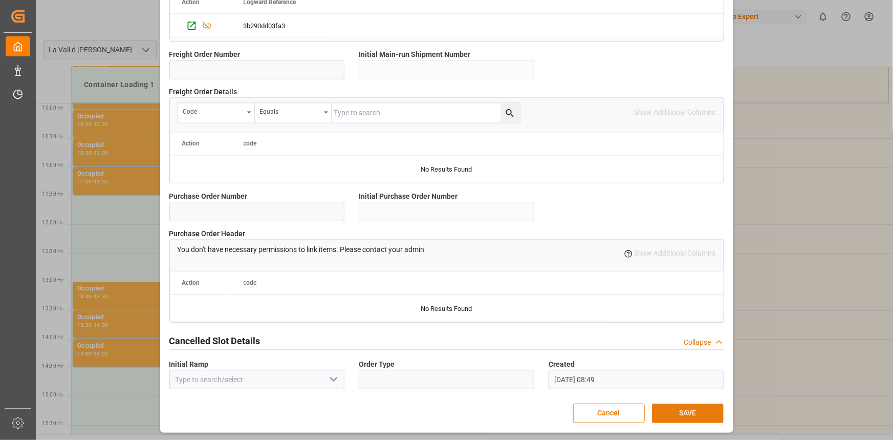
type input "24579.84"
click at [715, 412] on button "SAVE" at bounding box center [688, 412] width 72 height 19
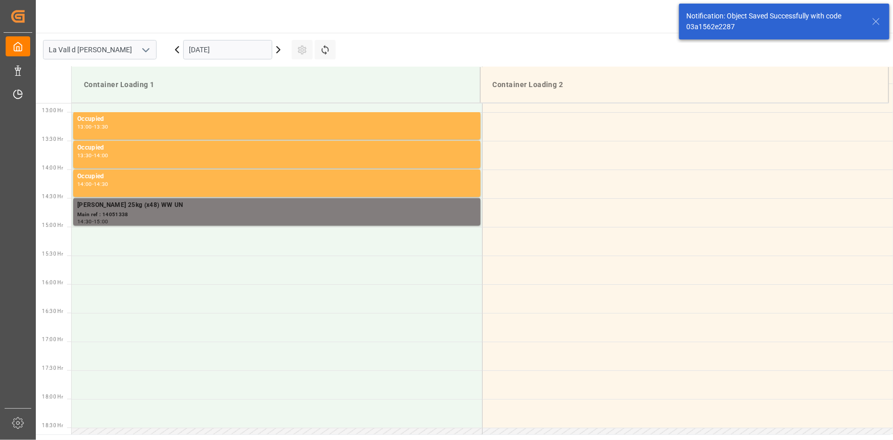
scroll to position [738, 0]
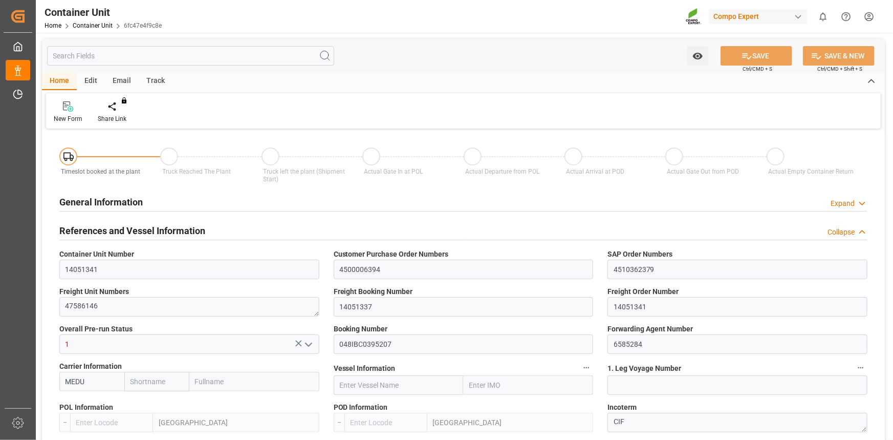
type input "MEDU"
type input "ESVLC"
type input "USLGB"
type input "5"
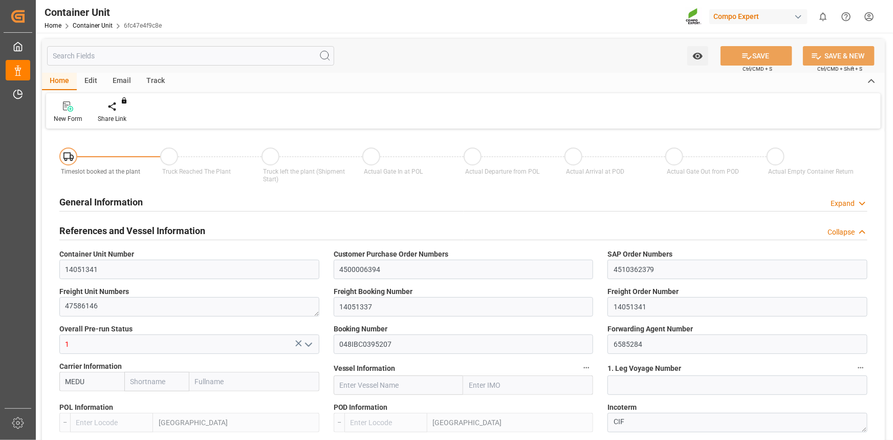
type input "0"
type input "5"
type input "0"
type input "80"
type input "24576"
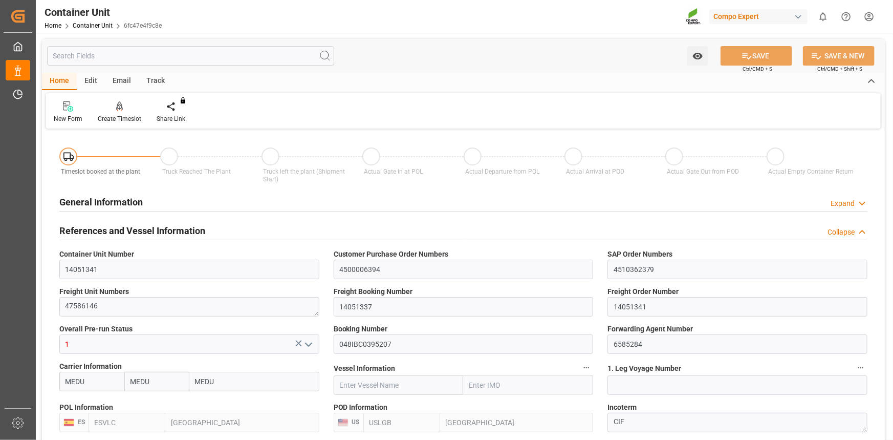
type input "01.09.2025"
click at [109, 103] on div at bounding box center [120, 106] width 44 height 11
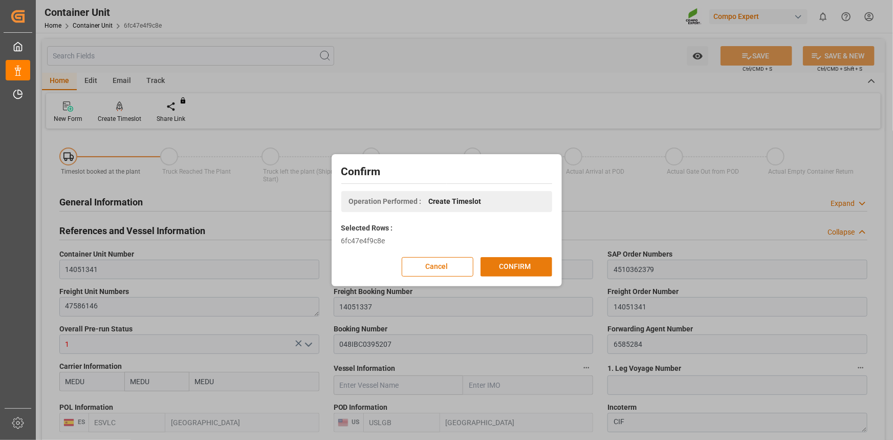
click at [534, 268] on button "CONFIRM" at bounding box center [517, 266] width 72 height 19
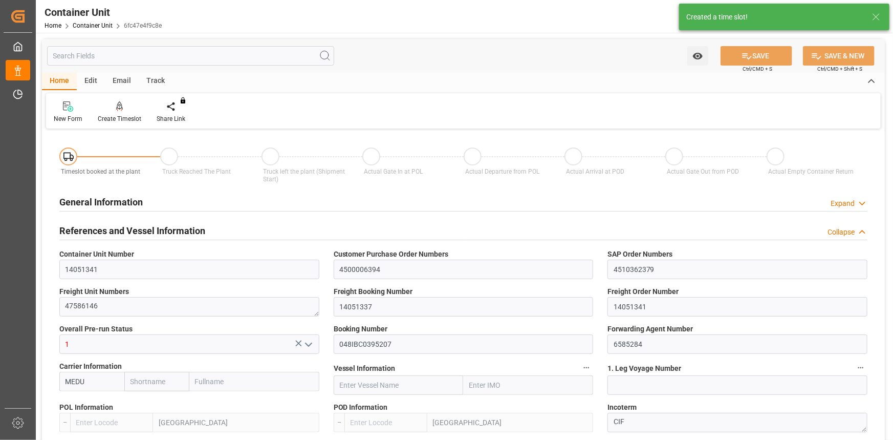
type input "MEDU"
type input "ESVLC"
type input "USLGB"
type input "5"
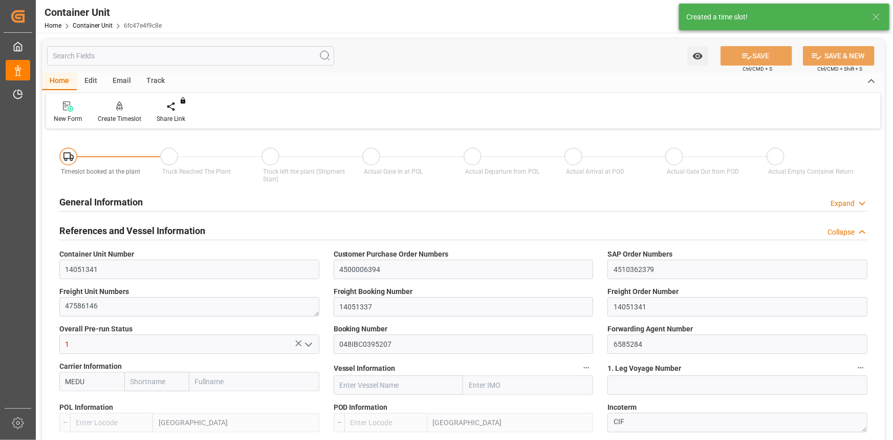
type input "0"
type input "5"
type input "0"
type input "80"
type input "24576"
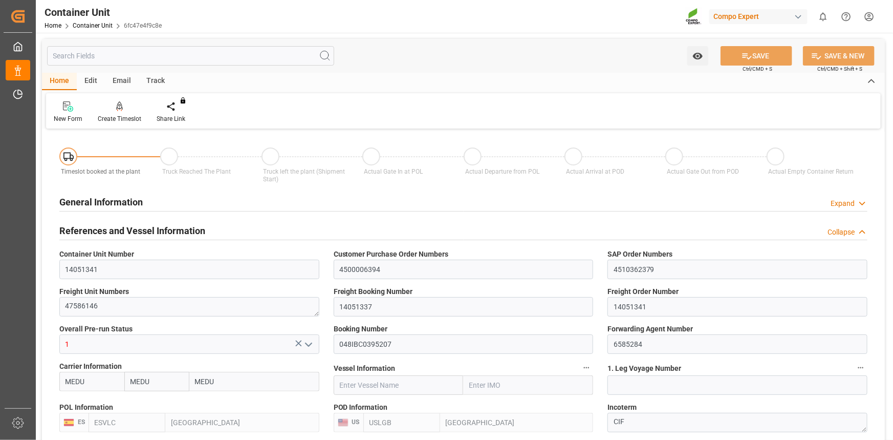
type input "[DATE]"
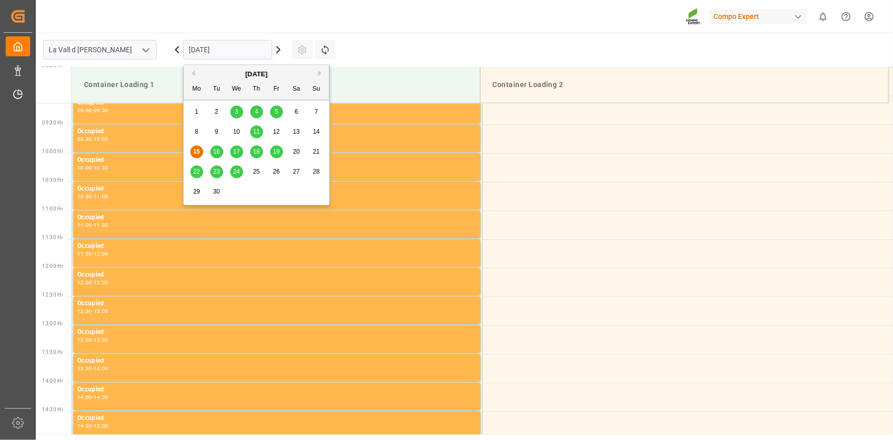
click at [215, 52] on input "[DATE]" at bounding box center [227, 49] width 89 height 19
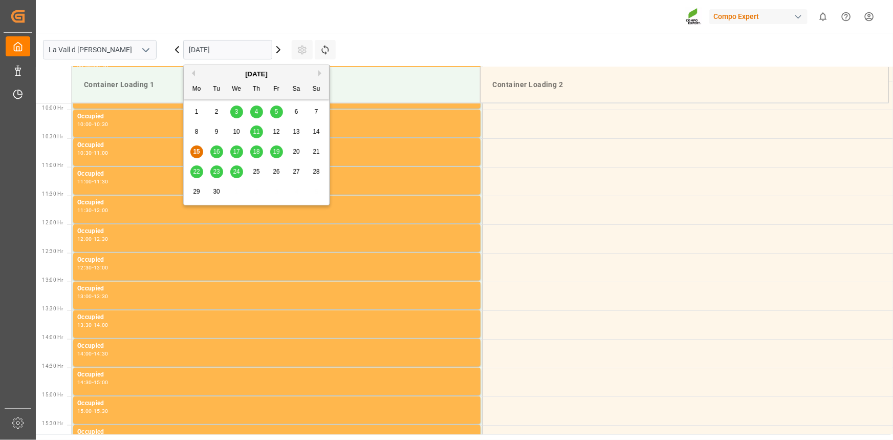
click at [221, 150] on div "16" at bounding box center [216, 152] width 13 height 12
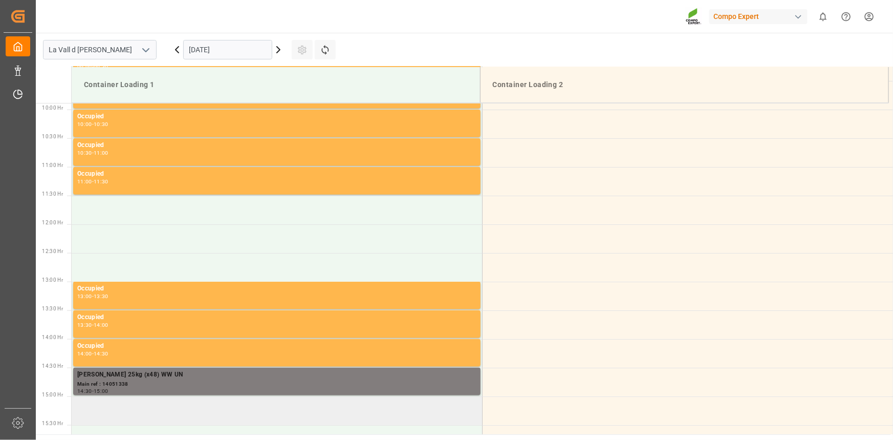
click at [135, 413] on td at bounding box center [277, 410] width 411 height 29
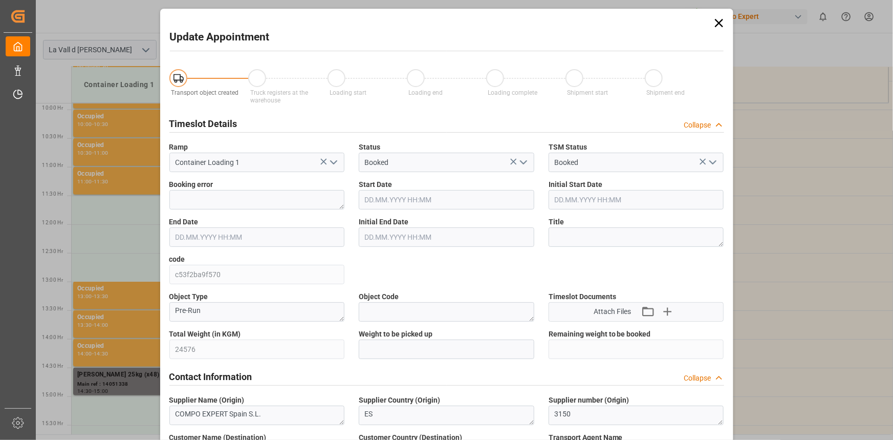
type input "[DATE] 15:00"
type input "[DATE] 15:30"
type input "[DATE] 08:49"
click at [415, 342] on input "text" at bounding box center [447, 348] width 176 height 19
paste input "24576"
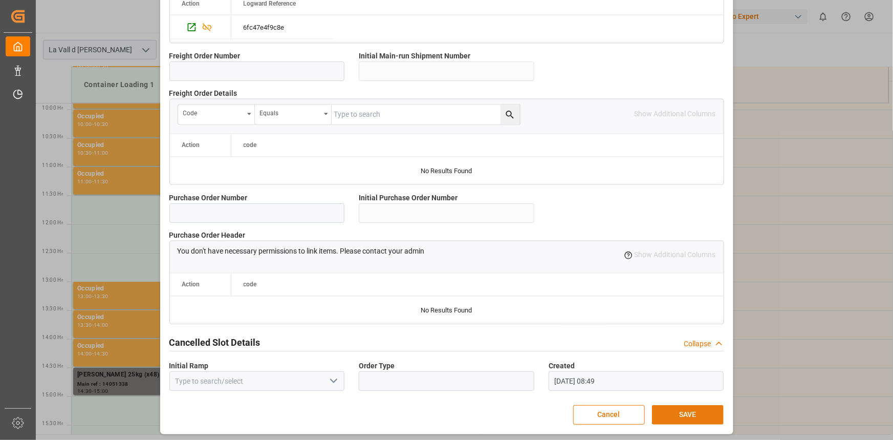
scroll to position [910, 0]
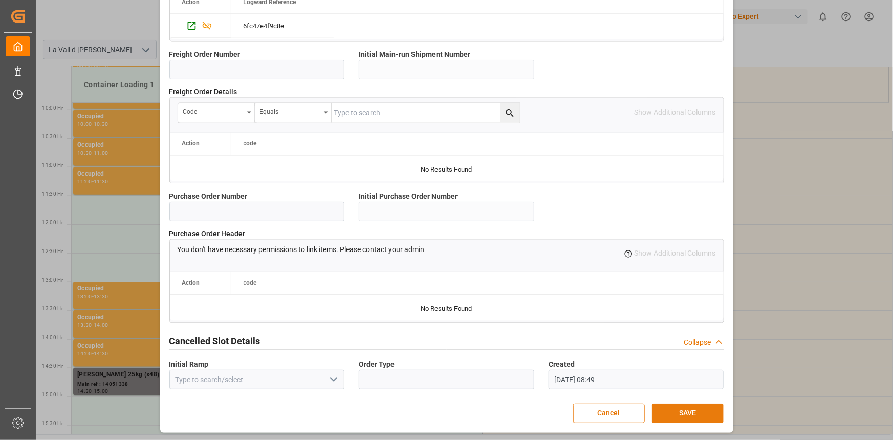
type input "24576"
click at [686, 407] on button "SAVE" at bounding box center [688, 412] width 72 height 19
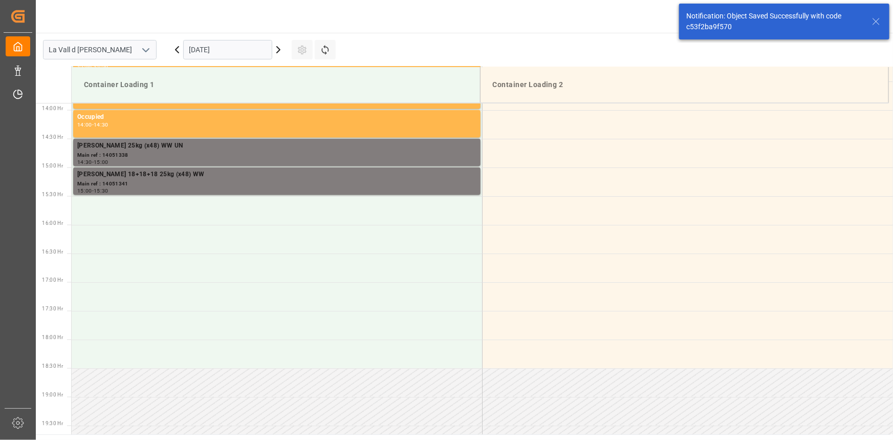
scroll to position [796, 0]
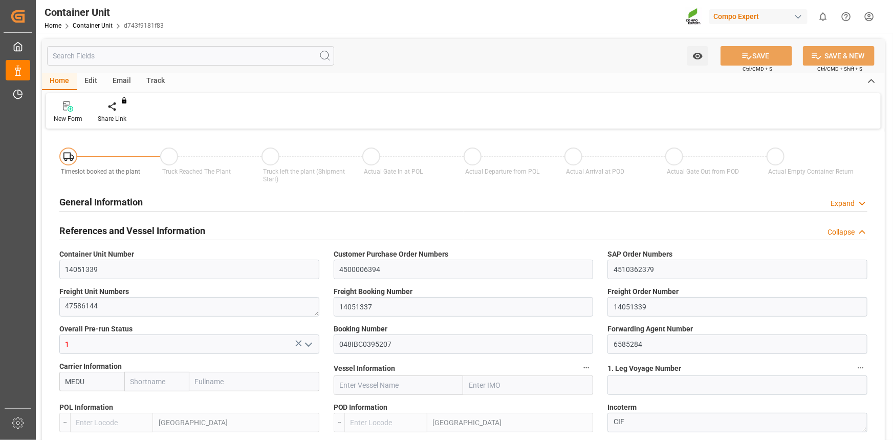
type input "MEDU"
type input "ESVLC"
type input "USLGB"
type input "5"
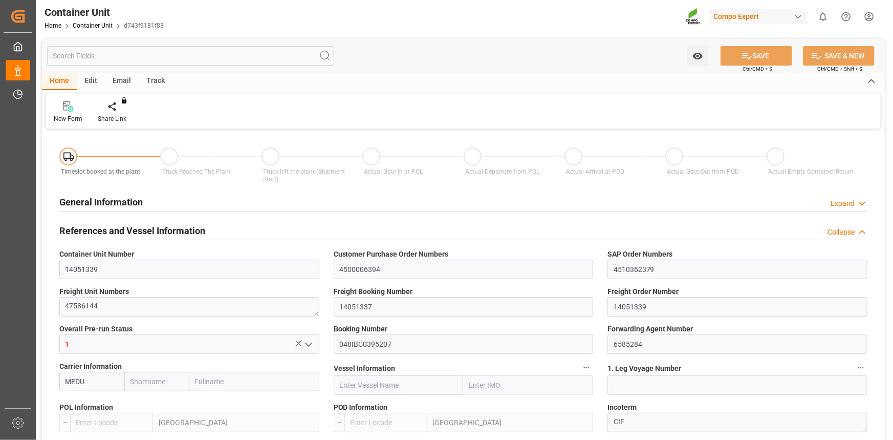
type input "0"
type input "5"
type input "0"
type input "80"
type input "24576"
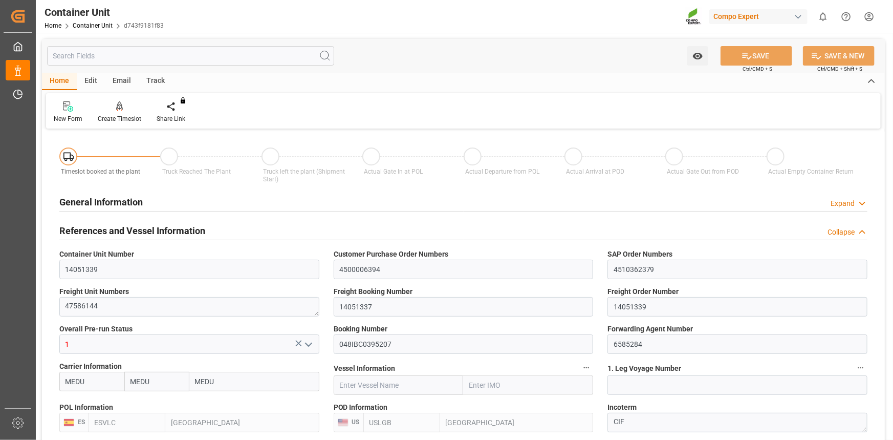
type input "01.09.2025"
click at [113, 112] on div at bounding box center [120, 106] width 44 height 11
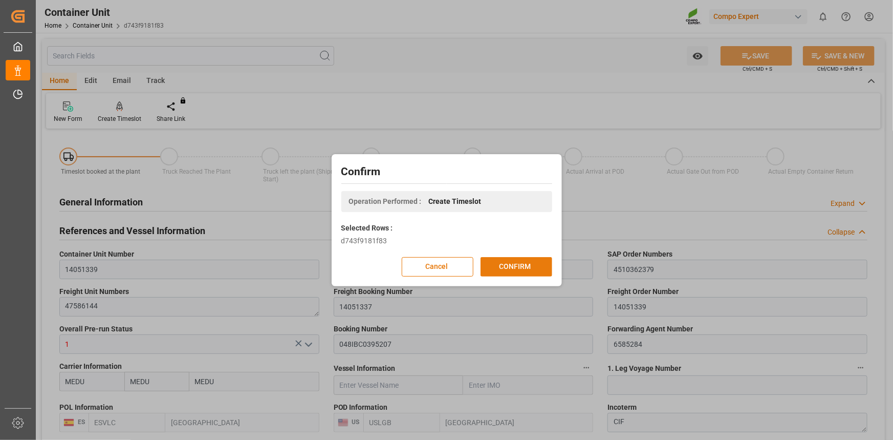
click at [529, 264] on button "CONFIRM" at bounding box center [517, 266] width 72 height 19
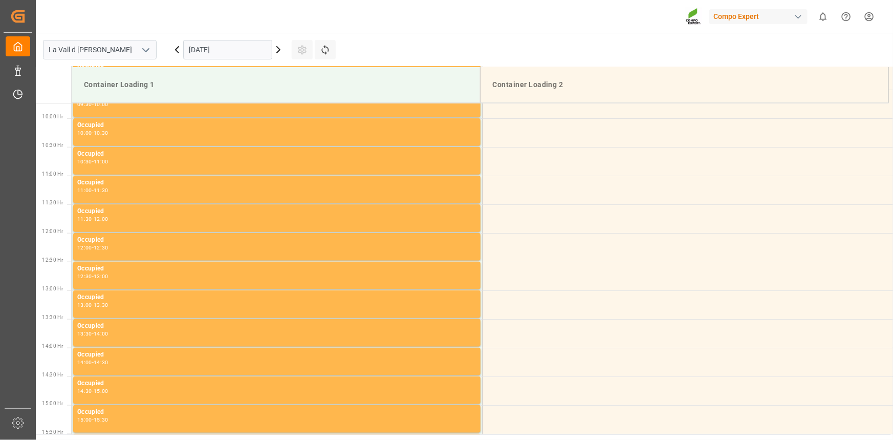
scroll to position [567, 0]
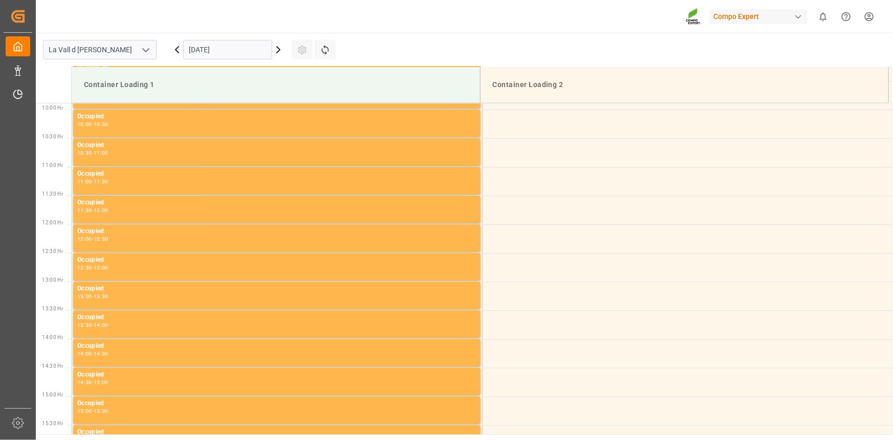
click at [233, 45] on input "[DATE]" at bounding box center [227, 49] width 89 height 19
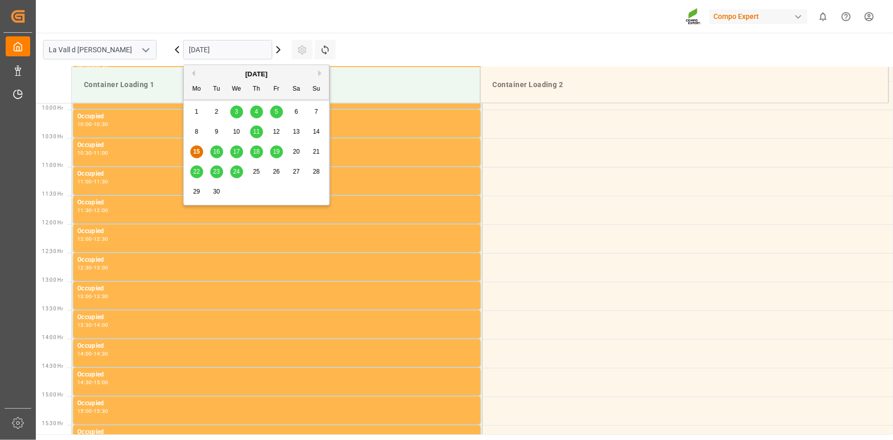
click at [215, 159] on div "15 16 17 18 19 20 21" at bounding box center [257, 152] width 140 height 20
click at [218, 148] on span "16" at bounding box center [216, 151] width 7 height 7
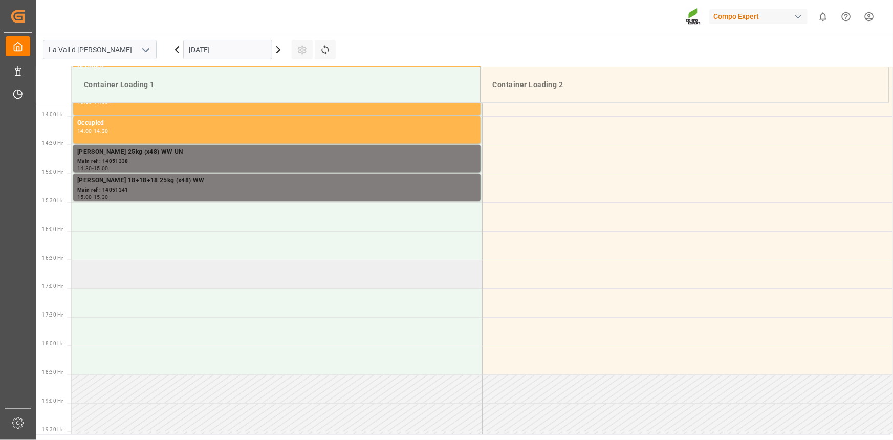
scroll to position [799, 0]
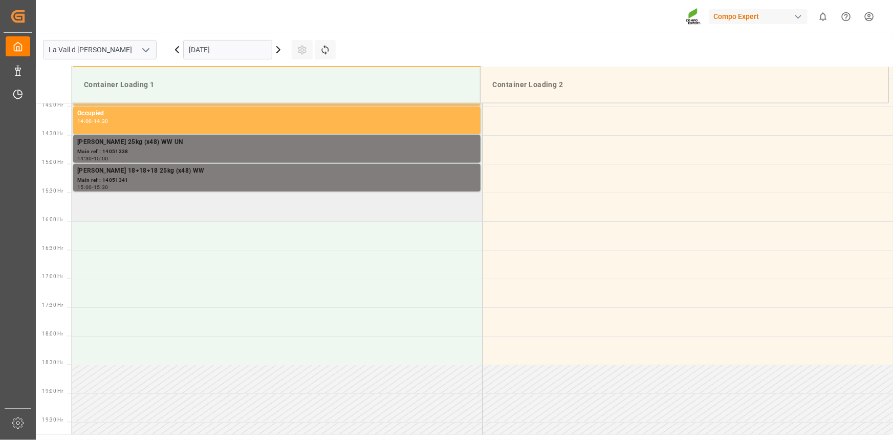
click at [109, 210] on td at bounding box center [277, 207] width 411 height 29
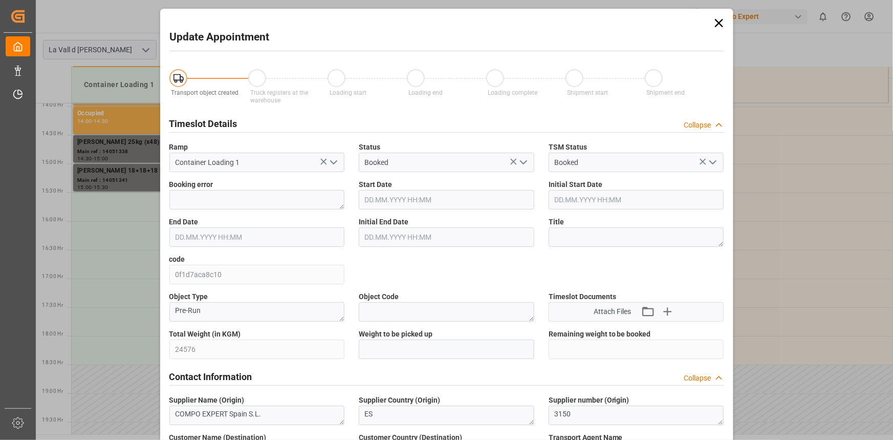
type input "[DATE] 15:30"
type input "[DATE] 16:00"
type input "[DATE] 08:50"
click at [506, 335] on label "Weight to be picked up" at bounding box center [447, 334] width 176 height 11
click at [503, 343] on input "text" at bounding box center [447, 348] width 176 height 19
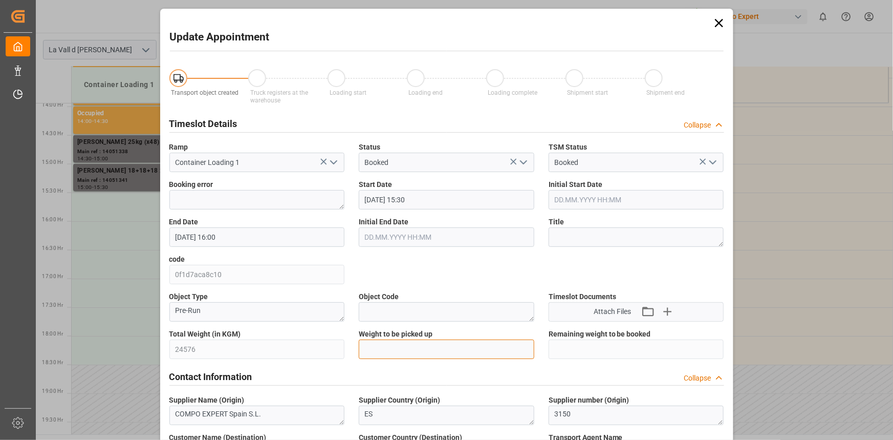
paste input "24576"
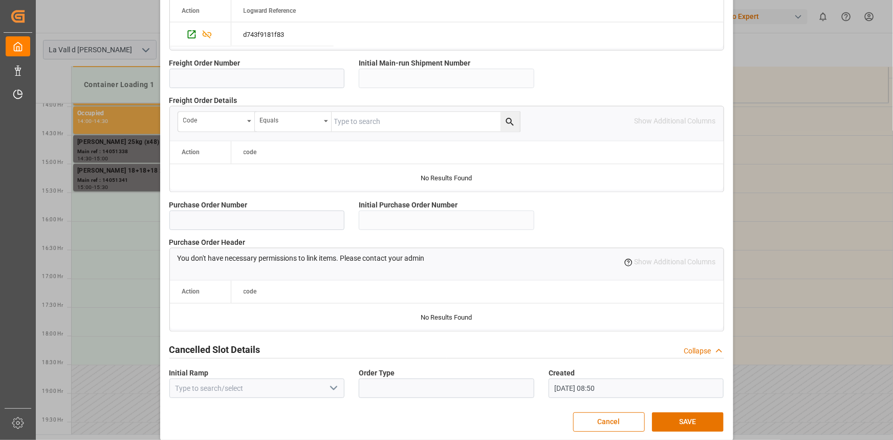
scroll to position [910, 0]
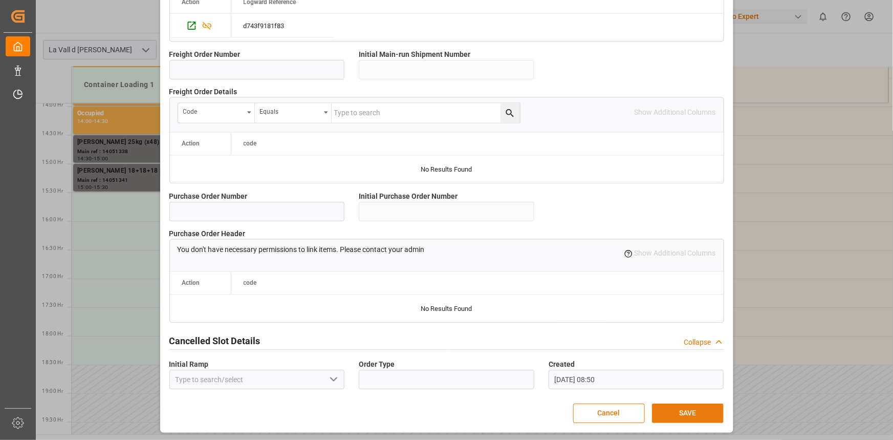
type input "24576"
click at [692, 416] on button "SAVE" at bounding box center [688, 412] width 72 height 19
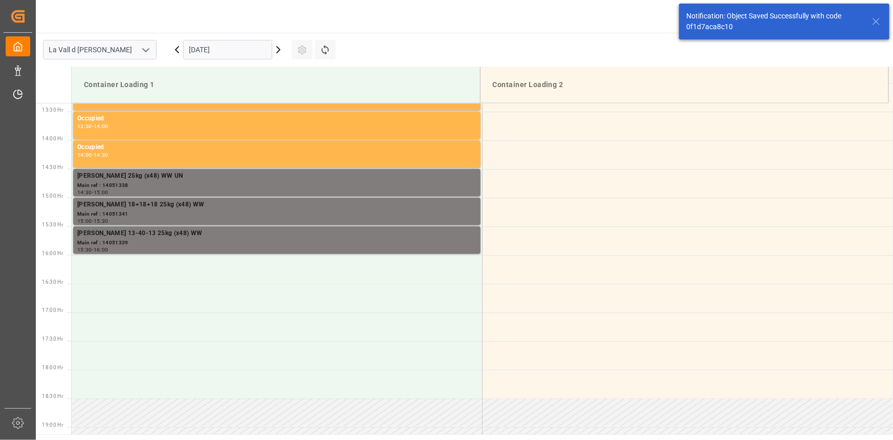
scroll to position [796, 0]
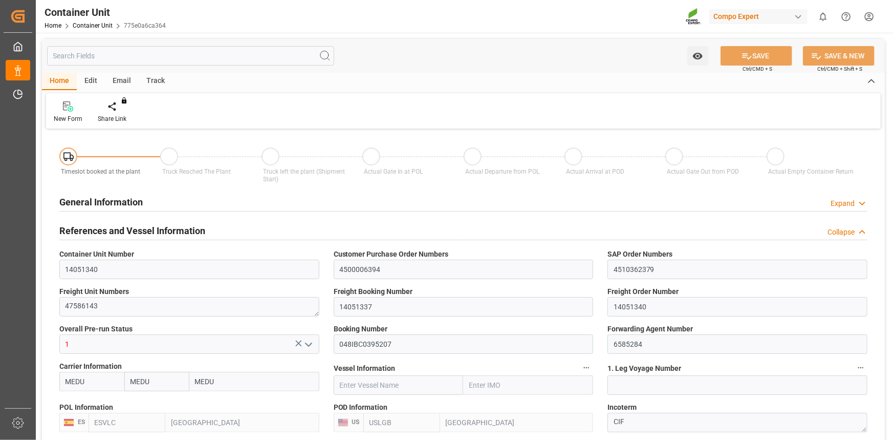
type input "MEDU"
type input "ESVLC"
type input "USLGB"
type input "5"
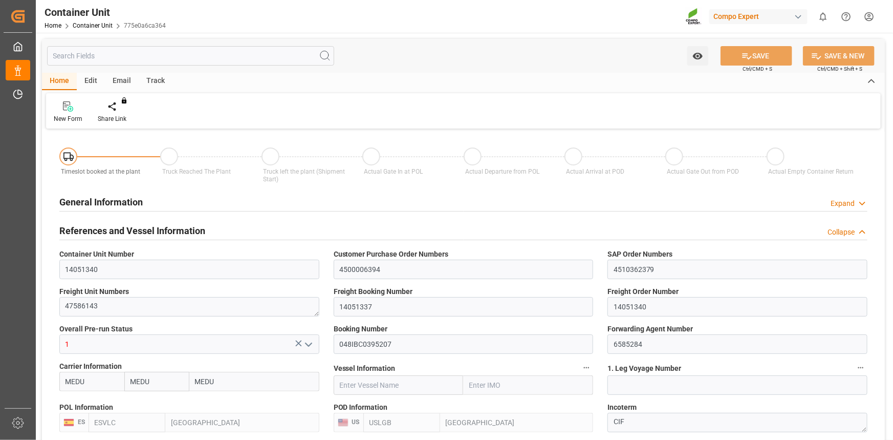
type input "0"
type input "5"
type input "0"
type input "80"
type input "24576"
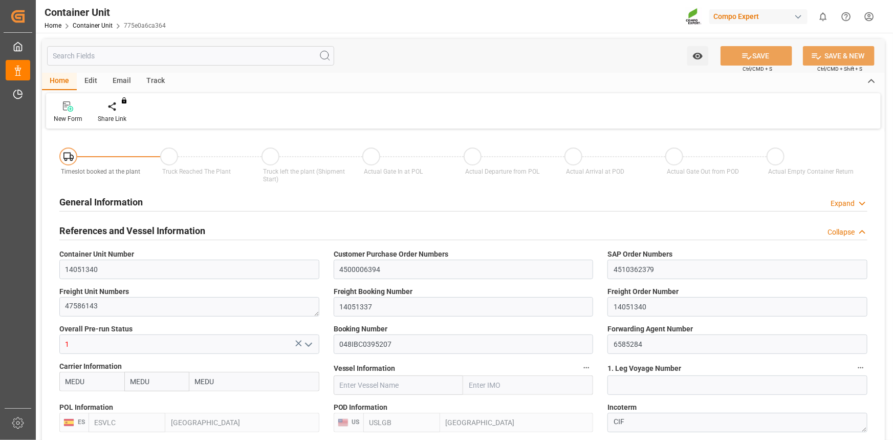
type input "01.09.2025"
click at [122, 112] on div "Create Timeslot" at bounding box center [119, 112] width 59 height 23
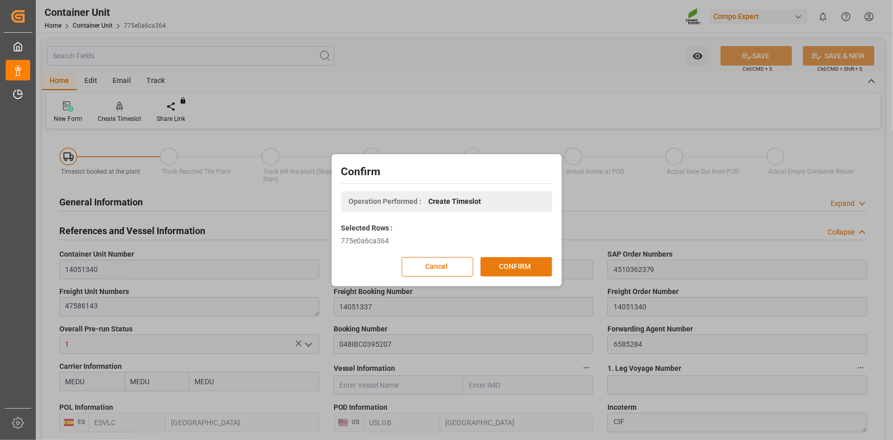
click at [540, 266] on button "CONFIRM" at bounding box center [517, 266] width 72 height 19
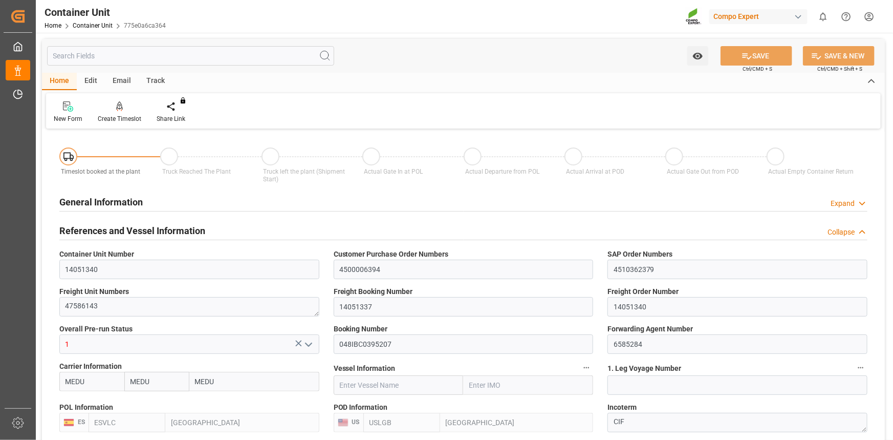
type input "MEDU"
type input "ESVLC"
type input "USLGB"
type input "5"
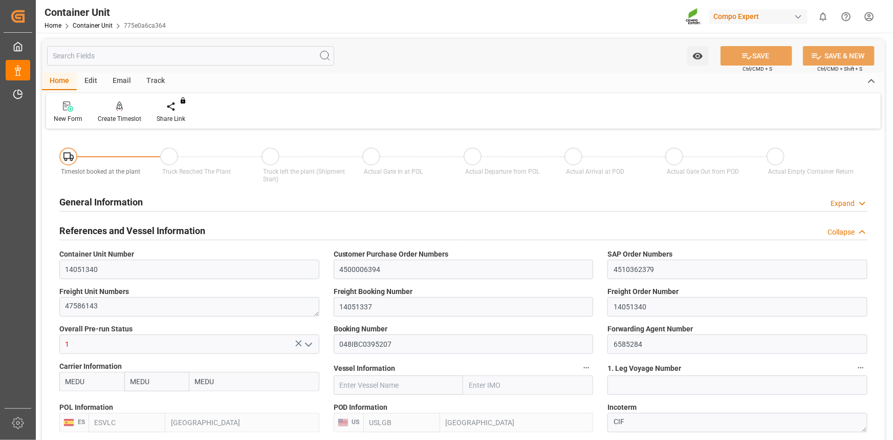
type input "0"
type input "5"
type input "0"
type input "80"
type input "24576"
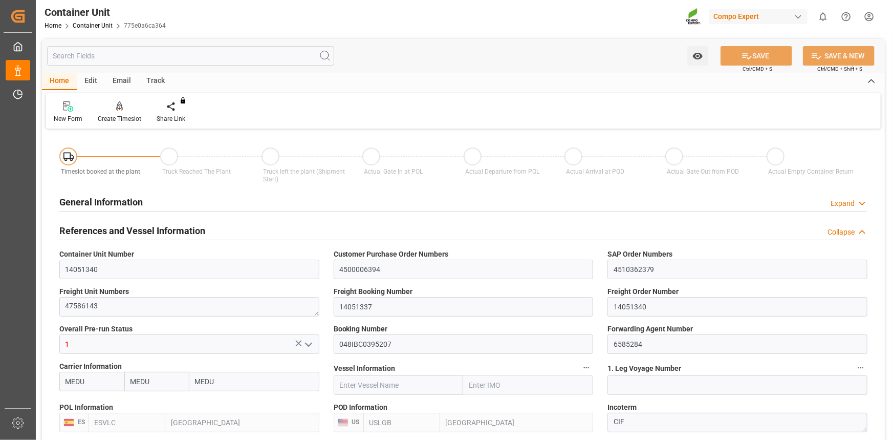
type input "01.09.2025"
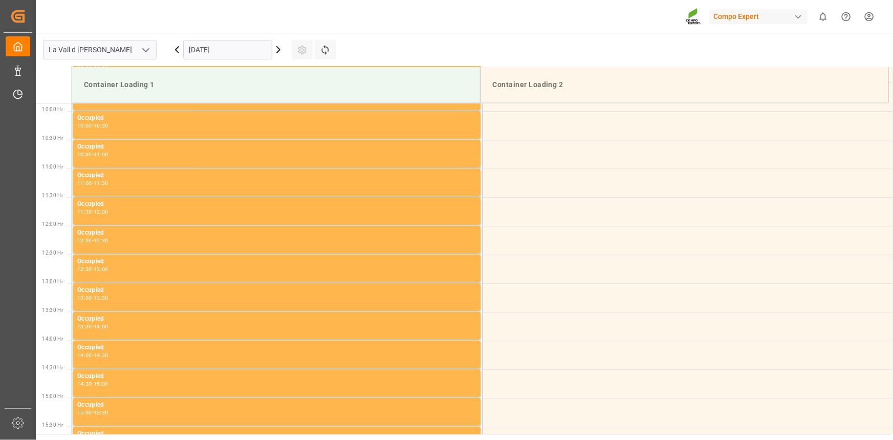
scroll to position [567, 0]
click at [219, 52] on input "[DATE]" at bounding box center [227, 49] width 89 height 19
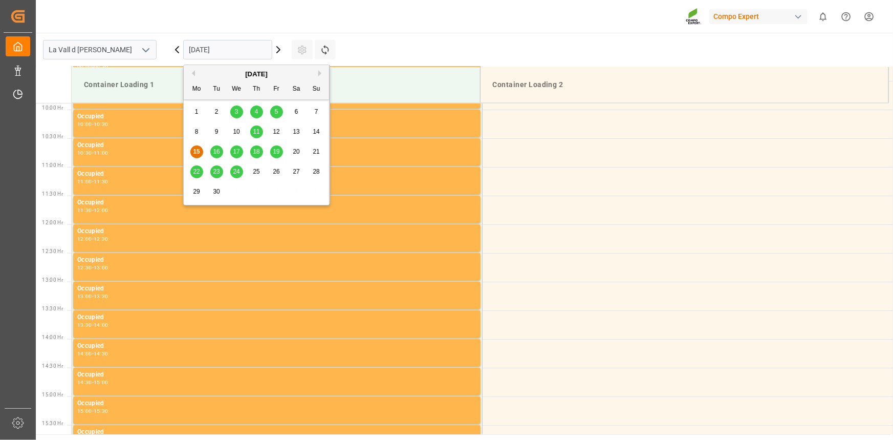
click at [217, 150] on span "16" at bounding box center [216, 151] width 7 height 7
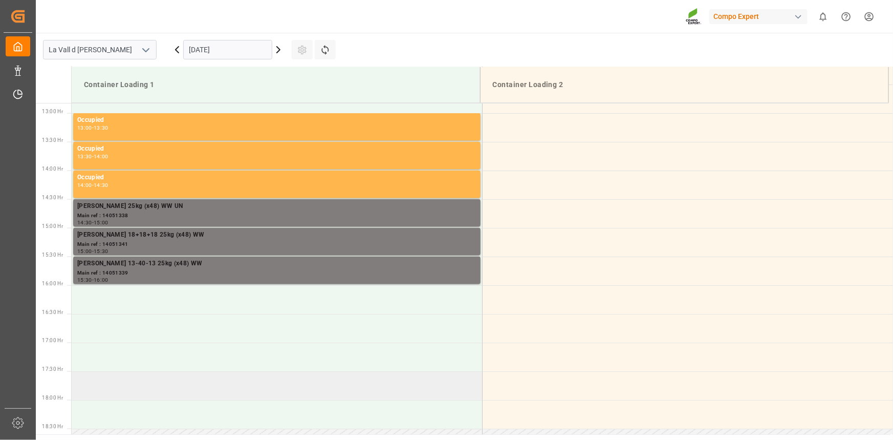
scroll to position [799, 0]
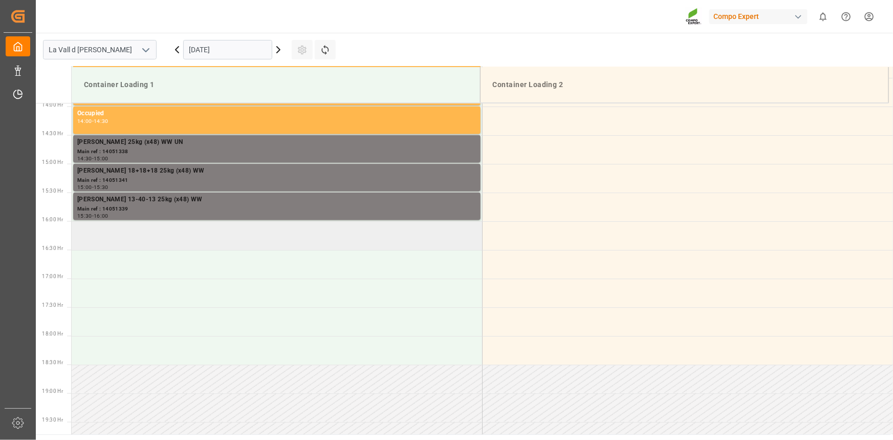
click at [121, 239] on td at bounding box center [277, 235] width 411 height 29
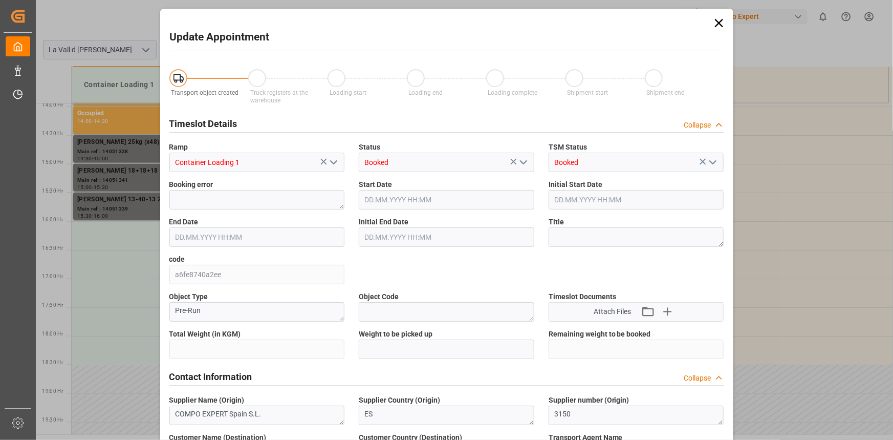
type input "24576"
type input "80"
type input "16.09.2025 16:00"
type input "16.09.2025 16:30"
type input "15.09.2025 08:51"
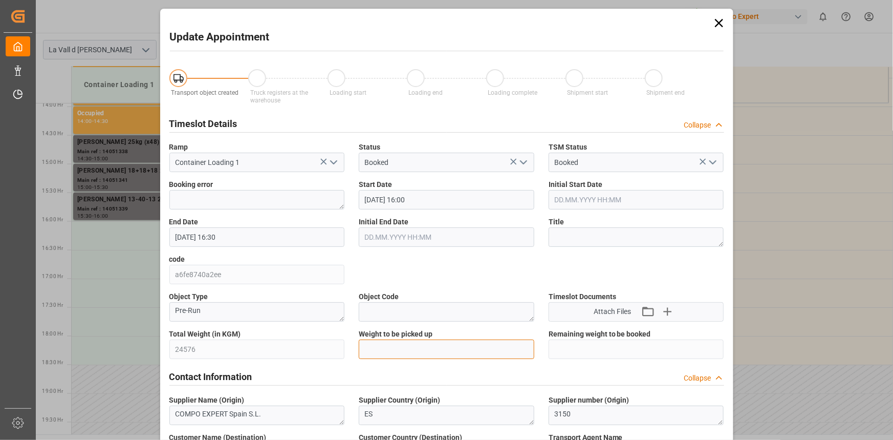
click at [385, 355] on input "text" at bounding box center [447, 348] width 176 height 19
paste input "24576"
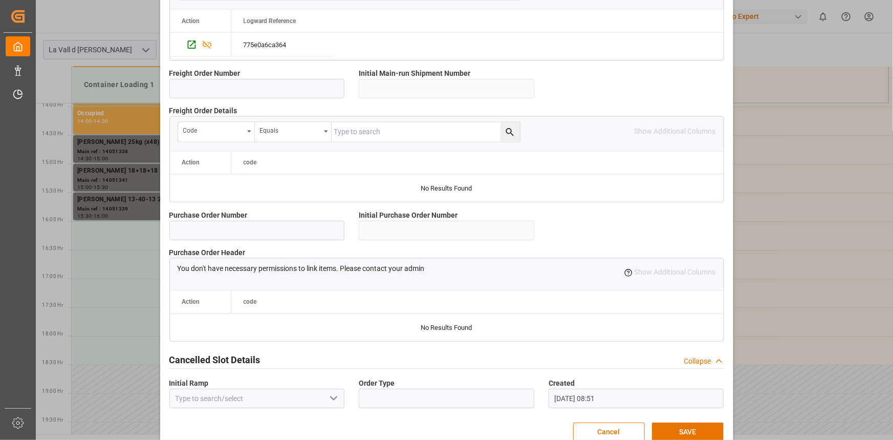
scroll to position [910, 0]
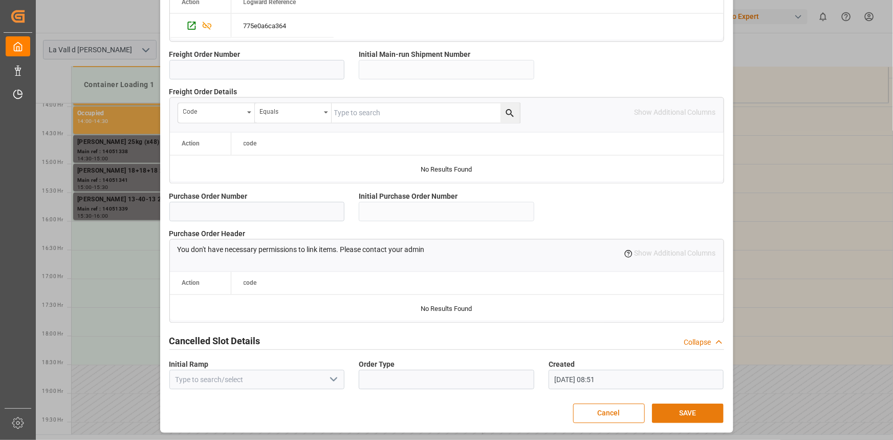
type input "24576"
click at [693, 419] on button "SAVE" at bounding box center [688, 412] width 72 height 19
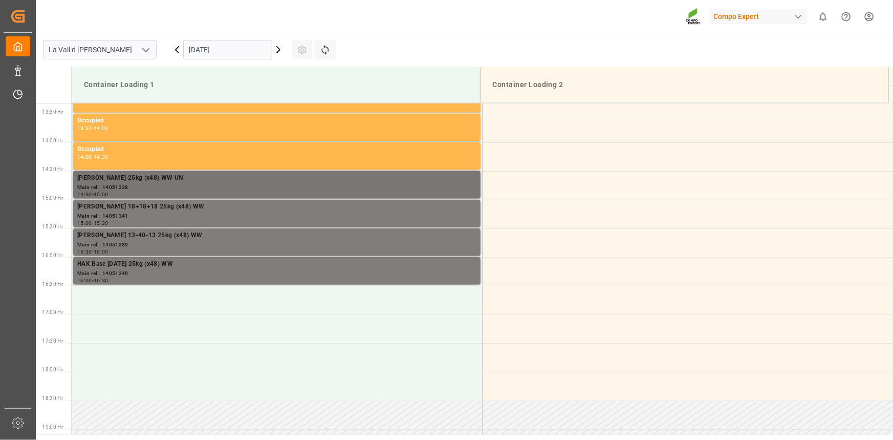
scroll to position [760, 0]
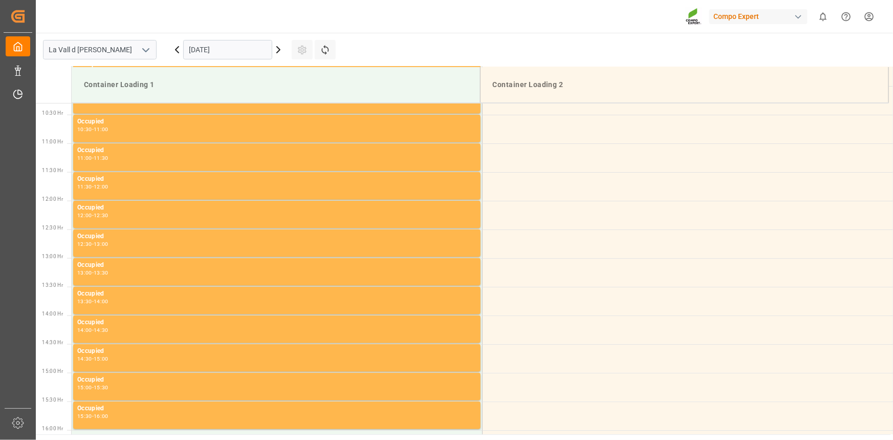
click at [244, 53] on input "[DATE]" at bounding box center [227, 49] width 89 height 19
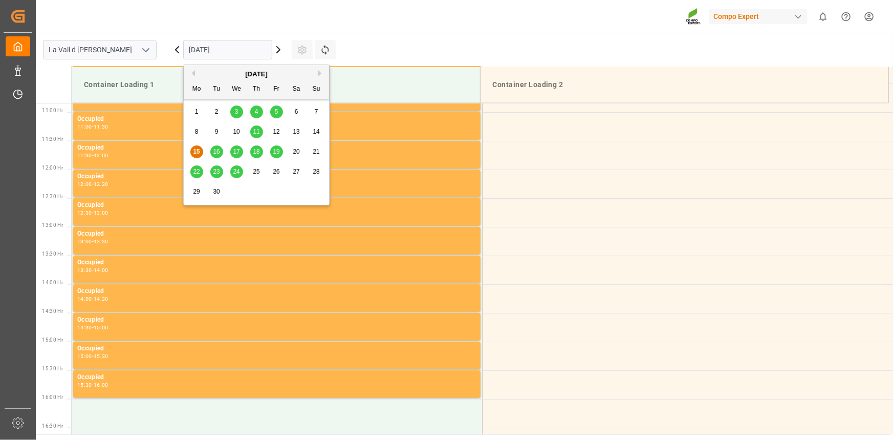
scroll to position [624, 0]
click at [254, 150] on span "18" at bounding box center [256, 151] width 7 height 7
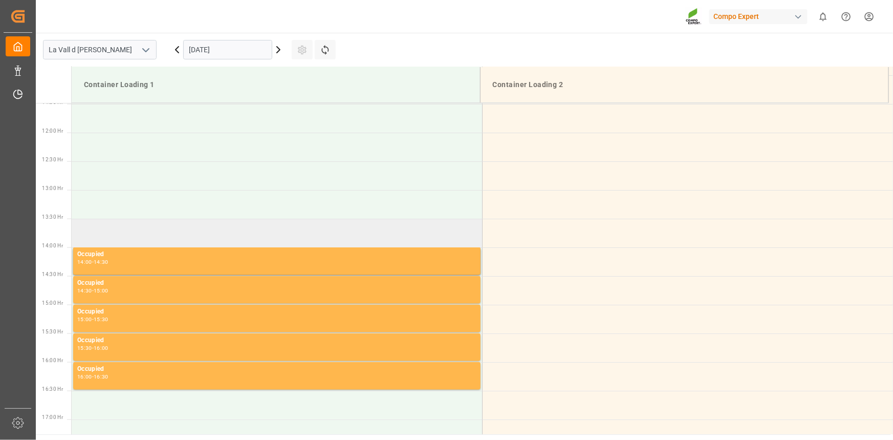
scroll to position [763, 0]
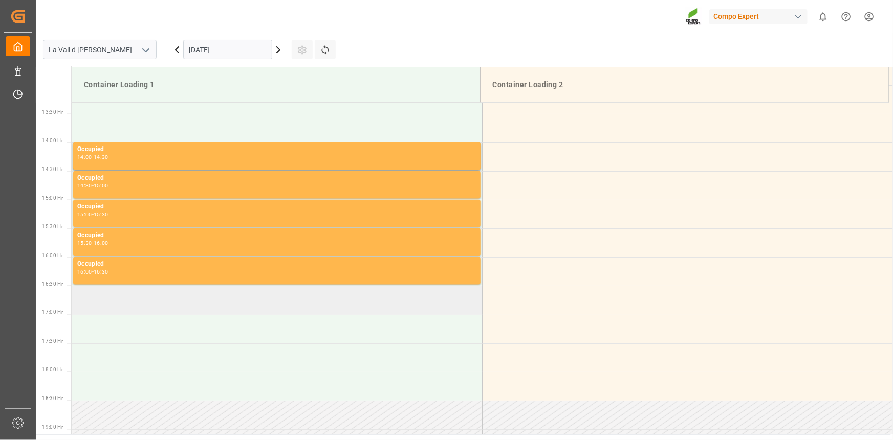
click at [147, 298] on td at bounding box center [277, 300] width 411 height 29
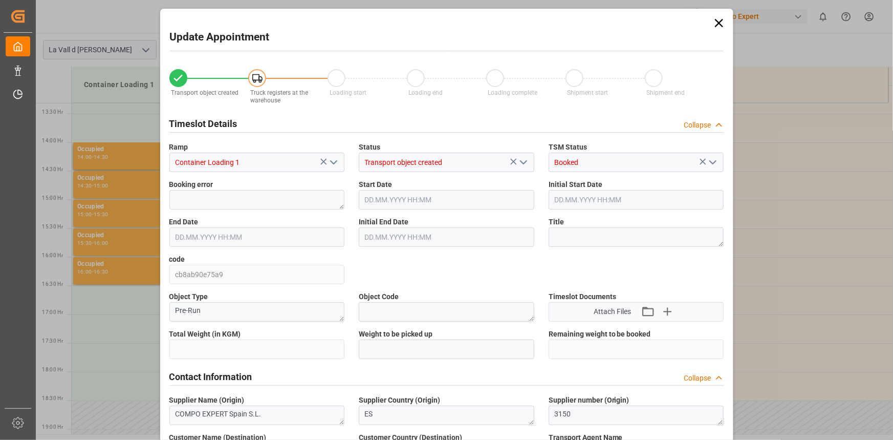
type input "24576"
type input "20"
type input "[DATE] 16:30"
type input "[DATE] 17:00"
type input "[DATE] 11:29"
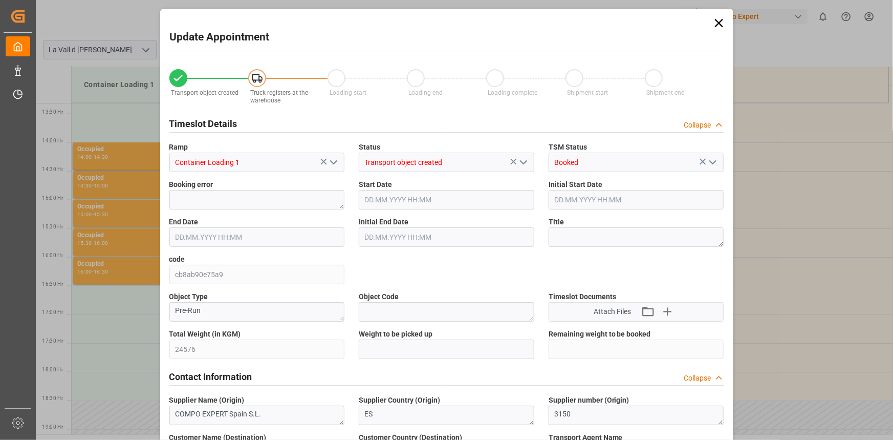
type input "[DATE] 09:49"
click at [421, 341] on input "text" at bounding box center [447, 348] width 176 height 19
type input "24576"
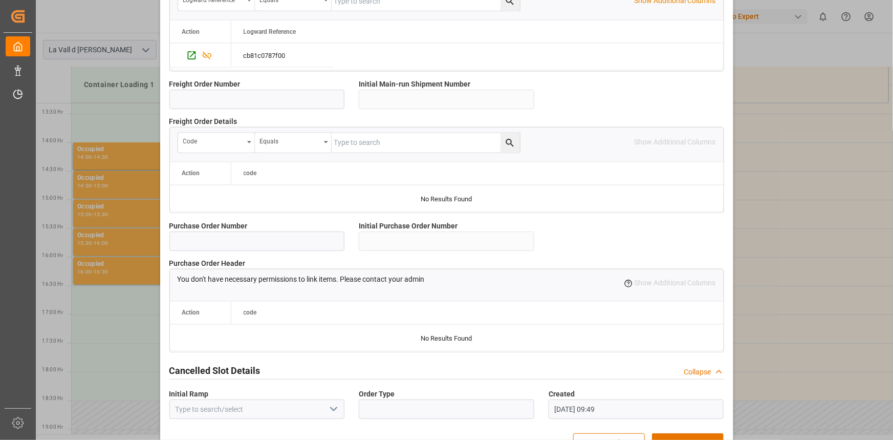
scroll to position [910, 0]
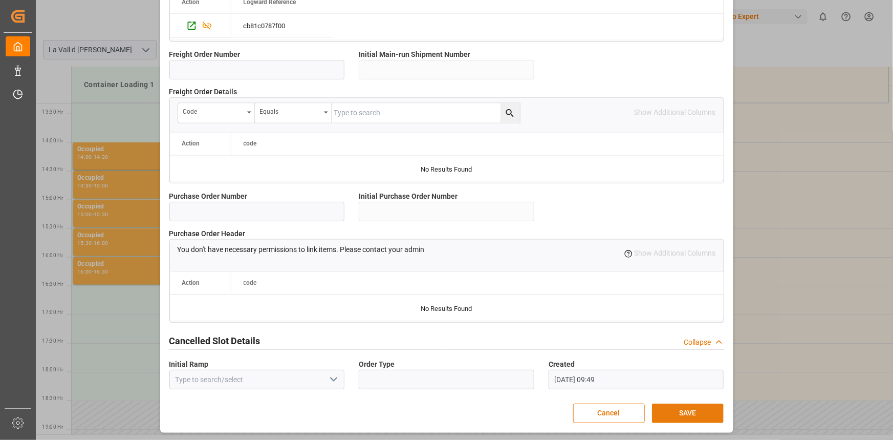
click at [705, 410] on button "SAVE" at bounding box center [688, 412] width 72 height 19
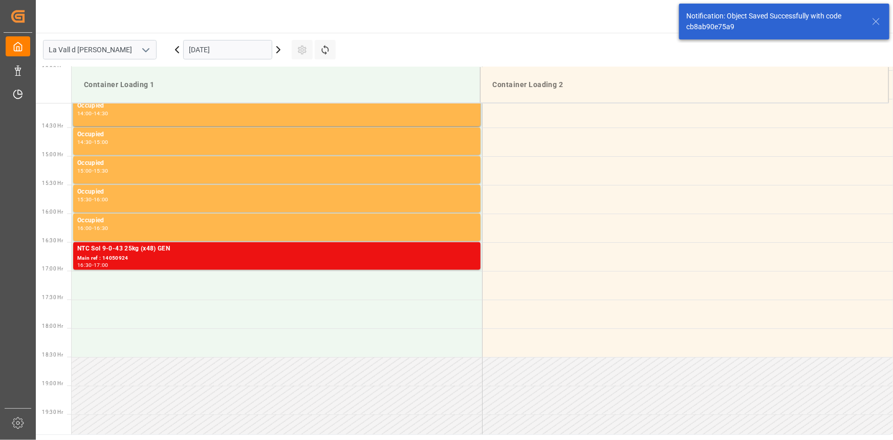
scroll to position [854, 0]
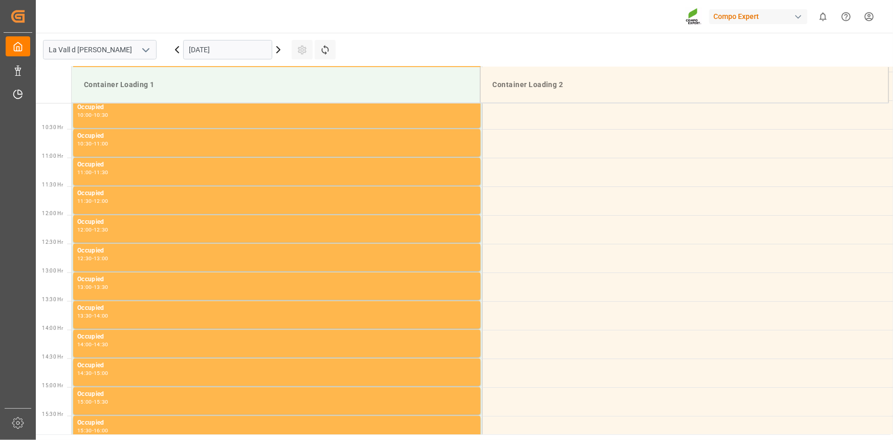
click at [255, 54] on input "[DATE]" at bounding box center [227, 49] width 89 height 19
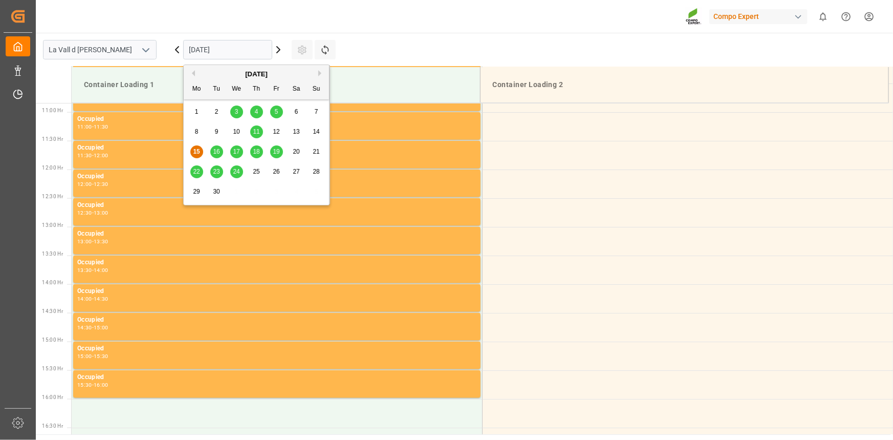
scroll to position [624, 0]
click at [257, 155] on div "18" at bounding box center [256, 152] width 13 height 12
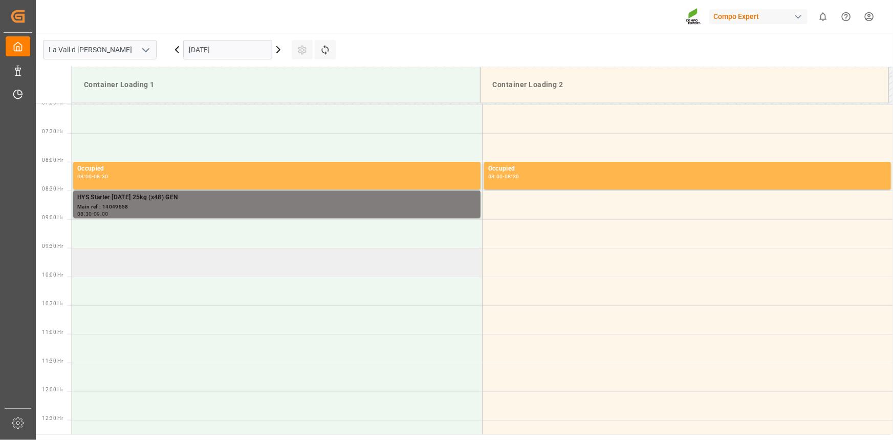
scroll to position [391, 0]
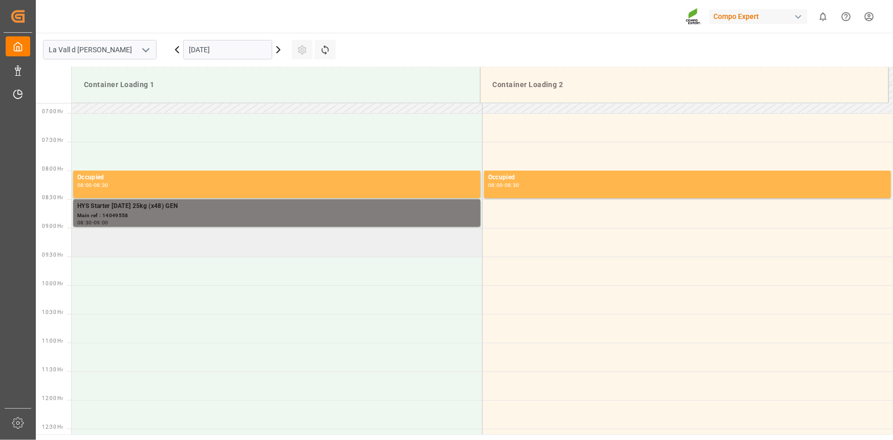
click at [126, 250] on td at bounding box center [277, 242] width 411 height 29
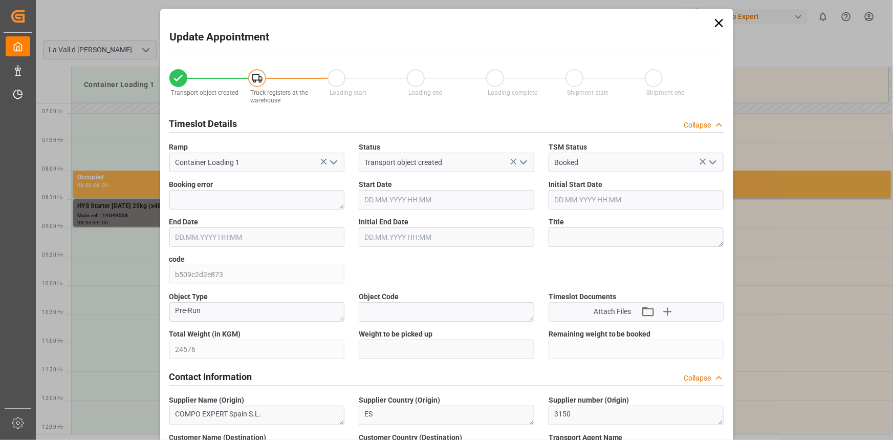
type input "[DATE] 09:00"
type input "[DATE] 09:30"
type input "[DATE] 11:37"
type input "[DATE] 09:50"
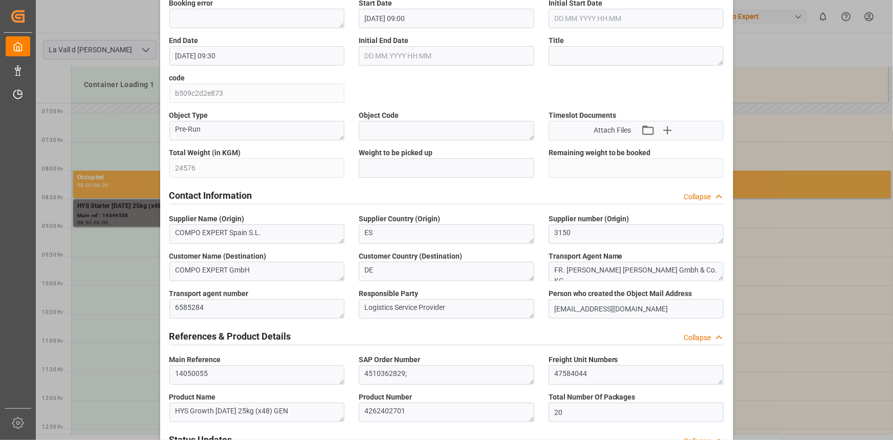
scroll to position [186, 0]
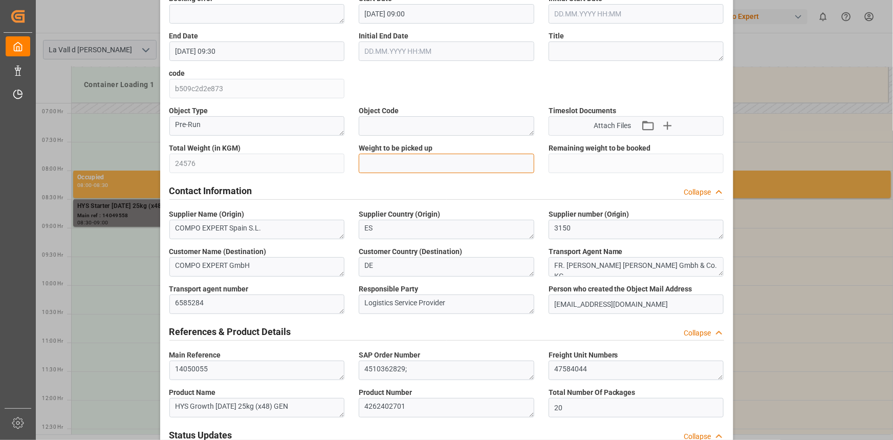
click at [392, 154] on input "text" at bounding box center [447, 163] width 176 height 19
type input "24576"
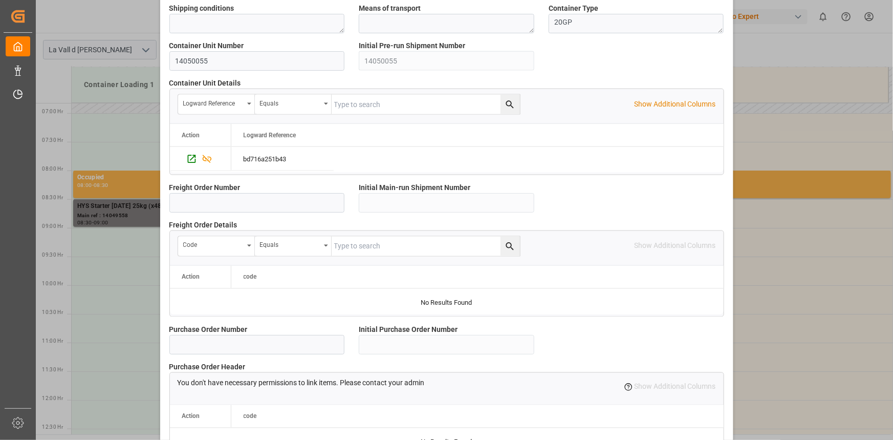
scroll to position [910, 0]
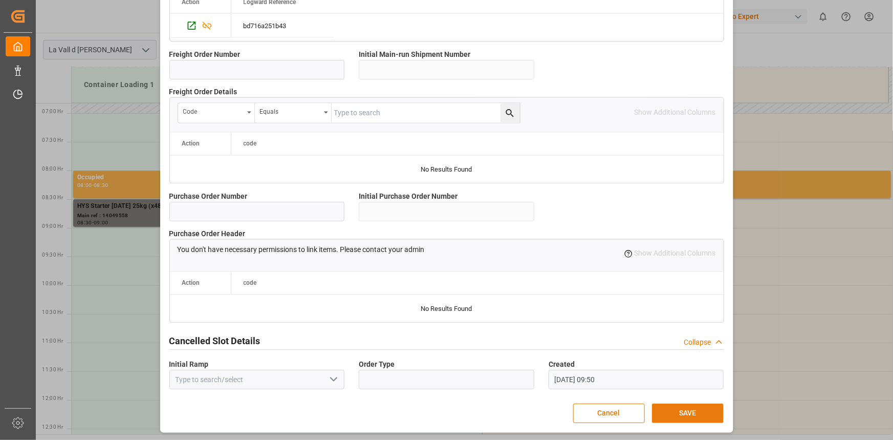
click at [700, 412] on button "SAVE" at bounding box center [688, 412] width 72 height 19
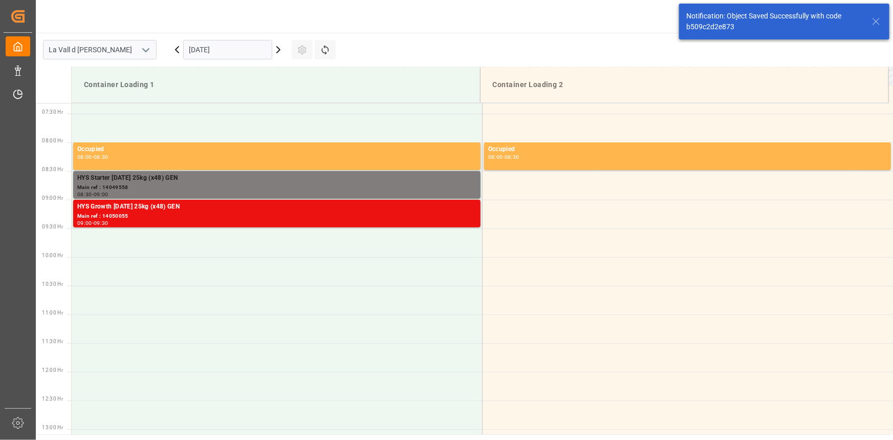
scroll to position [452, 0]
